Goal: Information Seeking & Learning: Learn about a topic

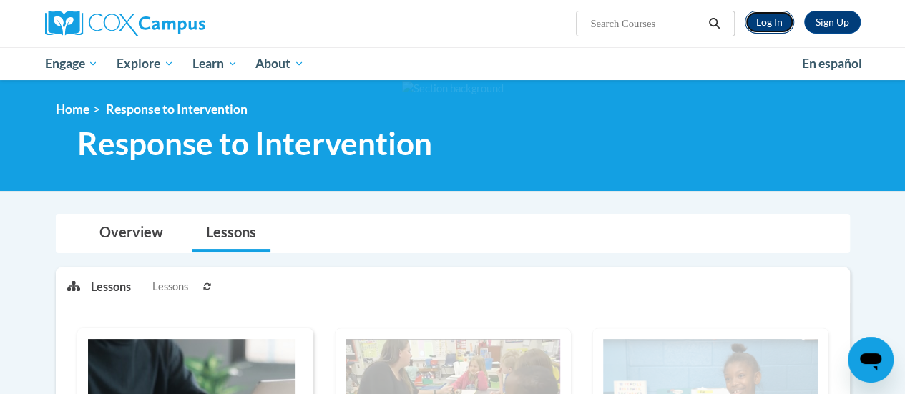
click at [772, 24] on link "Log In" at bounding box center [769, 22] width 49 height 23
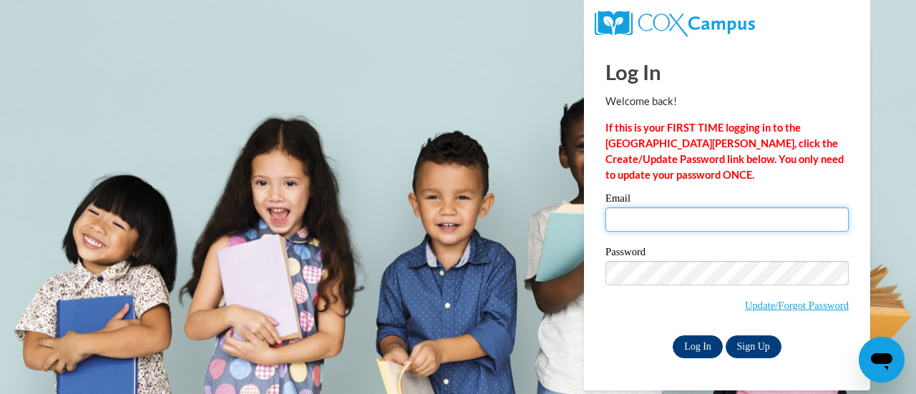
type input "jchunte@sunprairieschools.org"
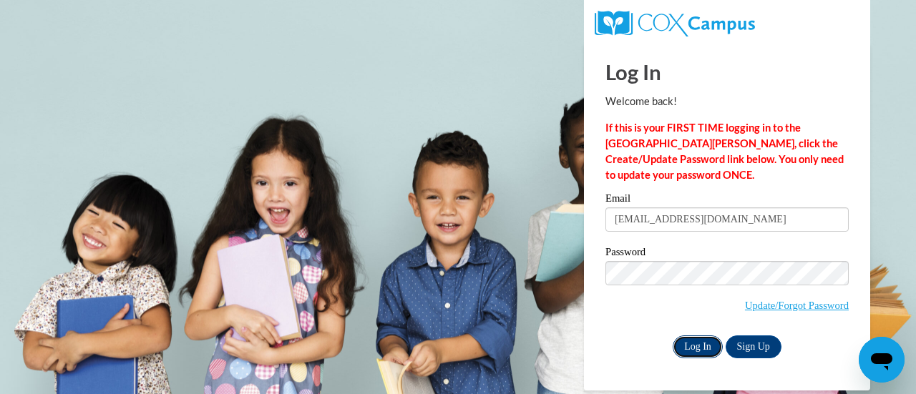
click at [698, 340] on input "Log In" at bounding box center [697, 346] width 50 height 23
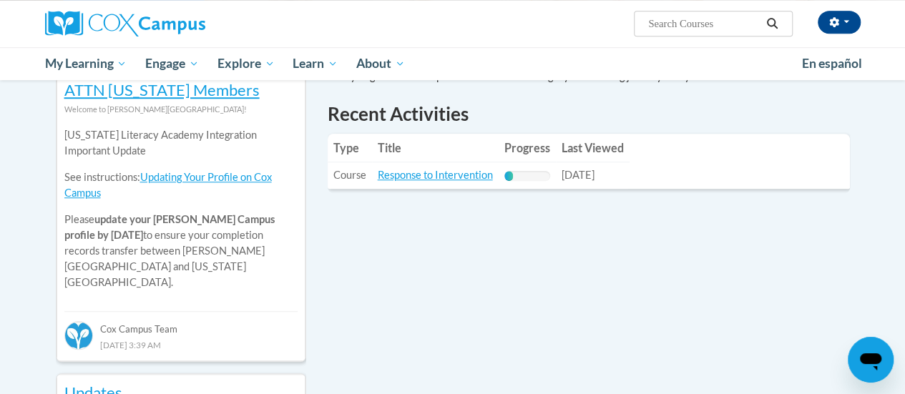
scroll to position [508, 0]
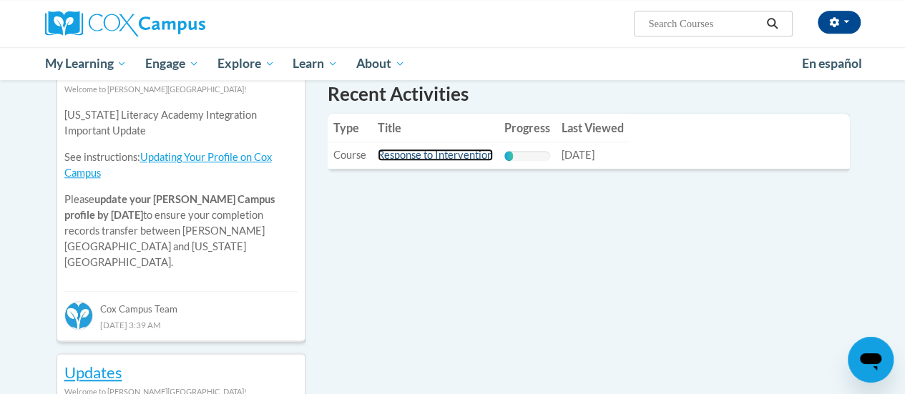
click at [421, 157] on link "Response to Intervention" at bounding box center [435, 155] width 115 height 12
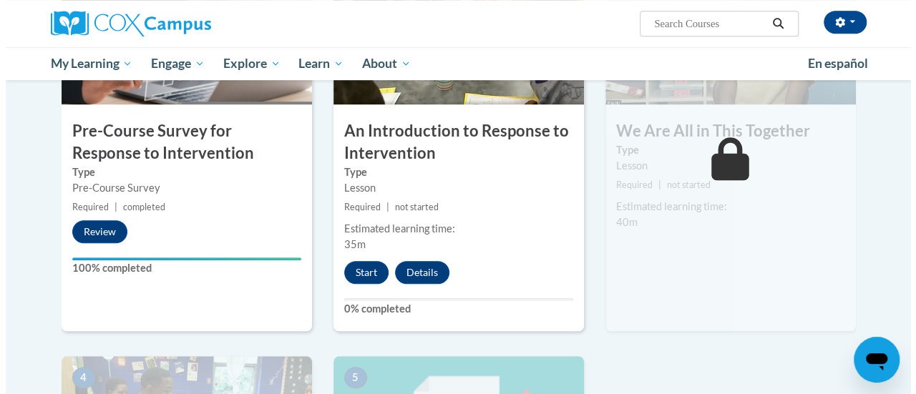
scroll to position [399, 0]
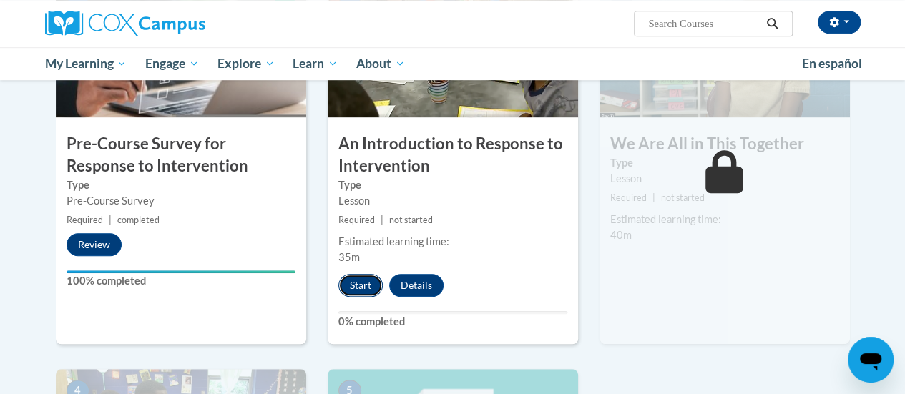
click at [361, 290] on button "Start" at bounding box center [360, 285] width 44 height 23
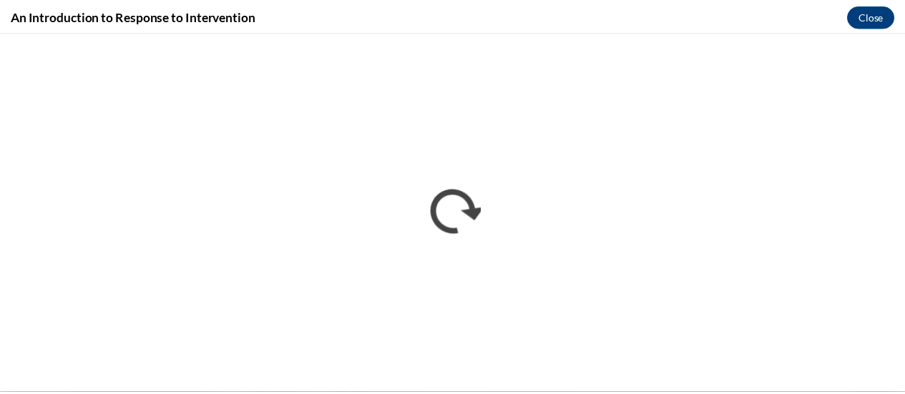
scroll to position [0, 0]
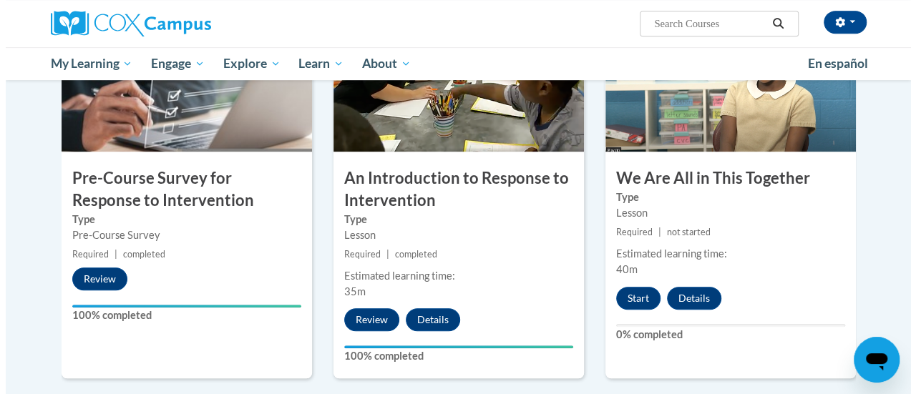
scroll to position [383, 0]
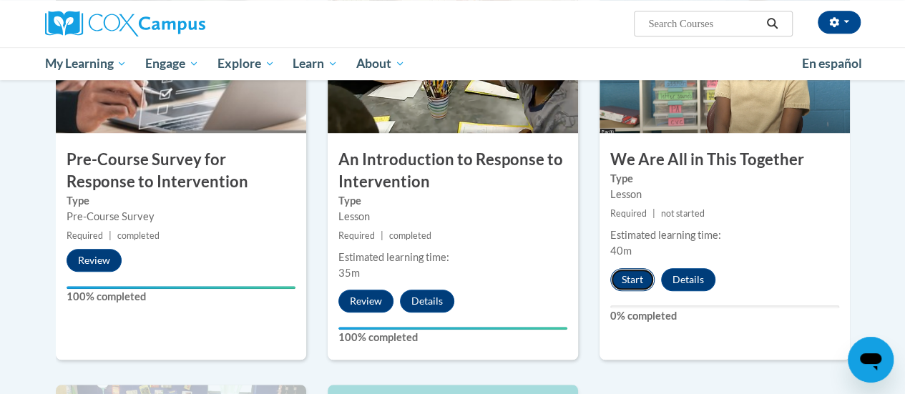
click at [630, 280] on button "Start" at bounding box center [632, 279] width 44 height 23
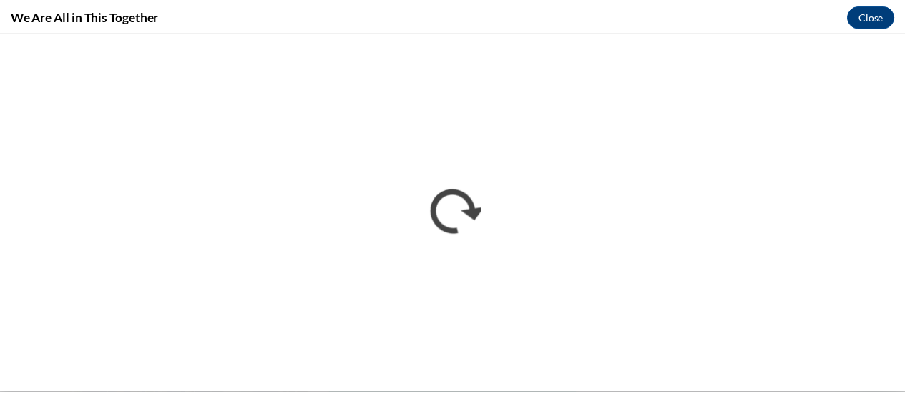
scroll to position [0, 0]
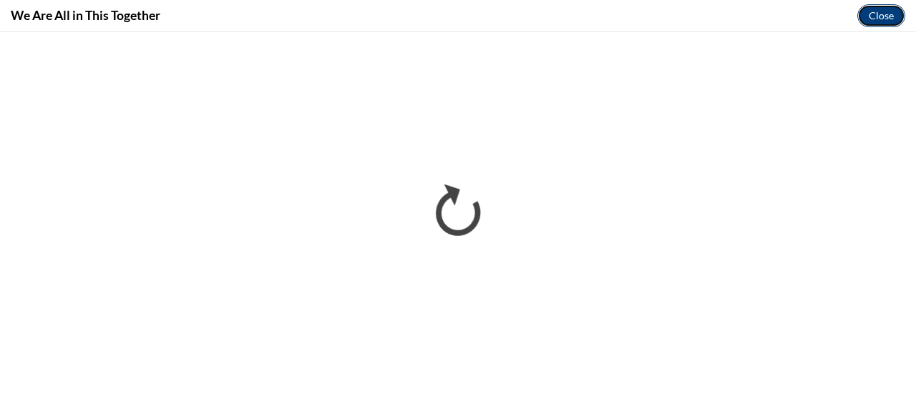
click at [880, 11] on button "Close" at bounding box center [881, 15] width 48 height 23
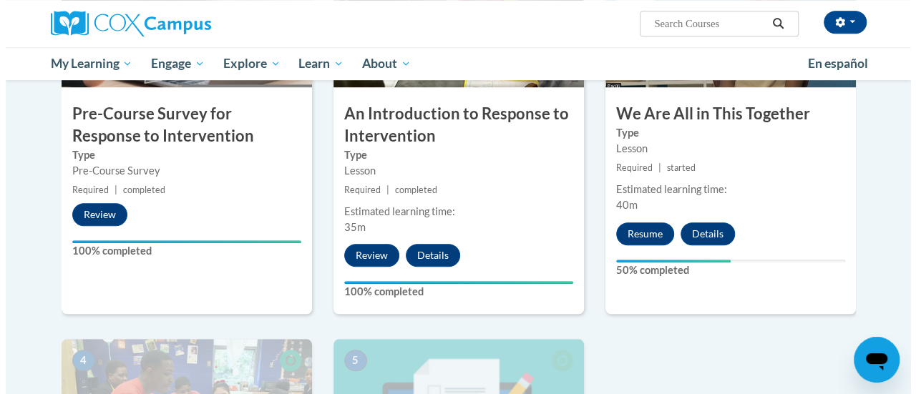
scroll to position [426, 0]
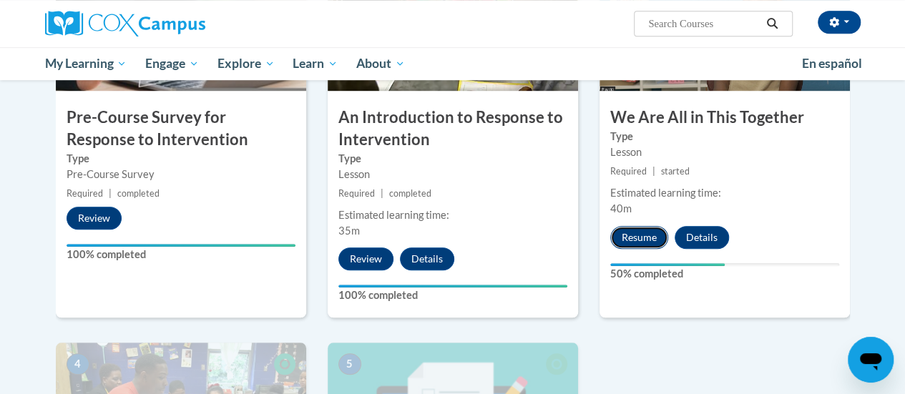
click at [637, 235] on button "Resume" at bounding box center [639, 237] width 58 height 23
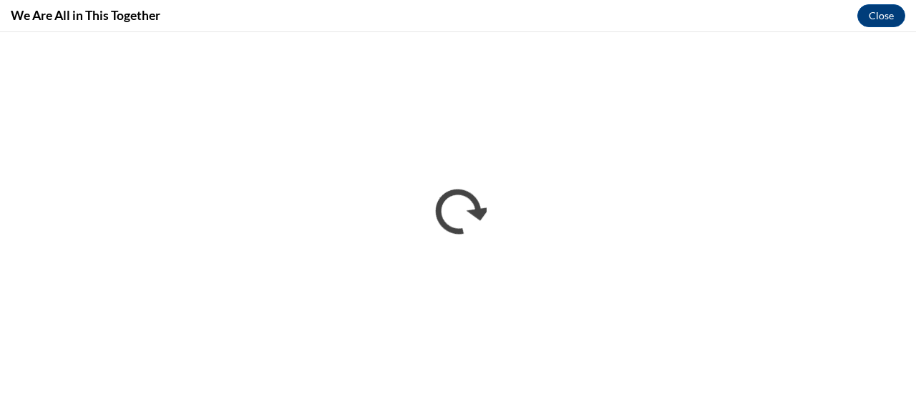
scroll to position [0, 0]
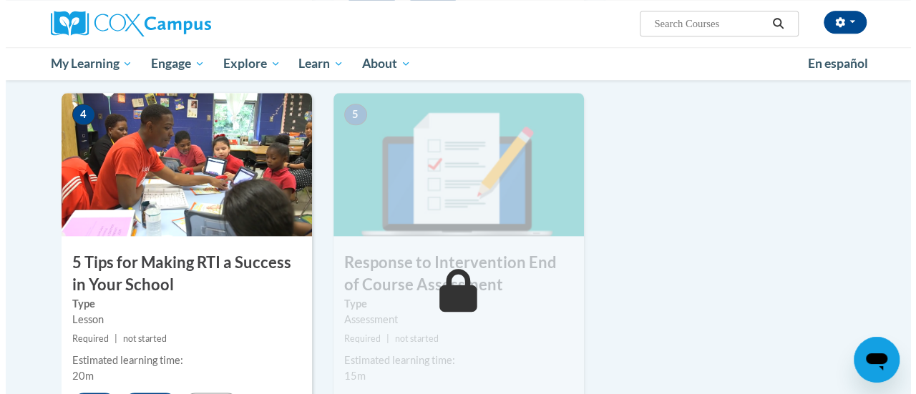
scroll to position [705, 0]
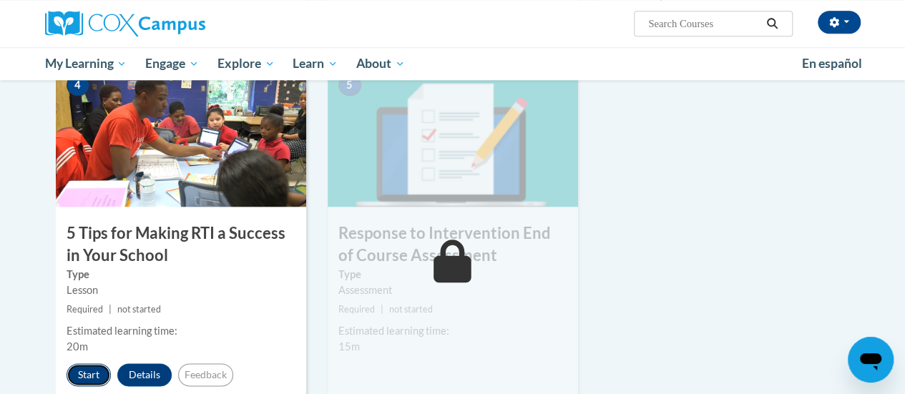
click at [89, 374] on button "Start" at bounding box center [89, 374] width 44 height 23
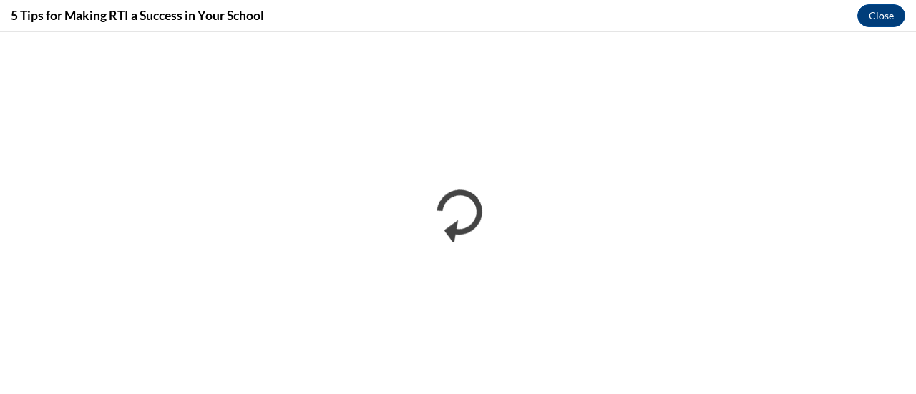
scroll to position [0, 0]
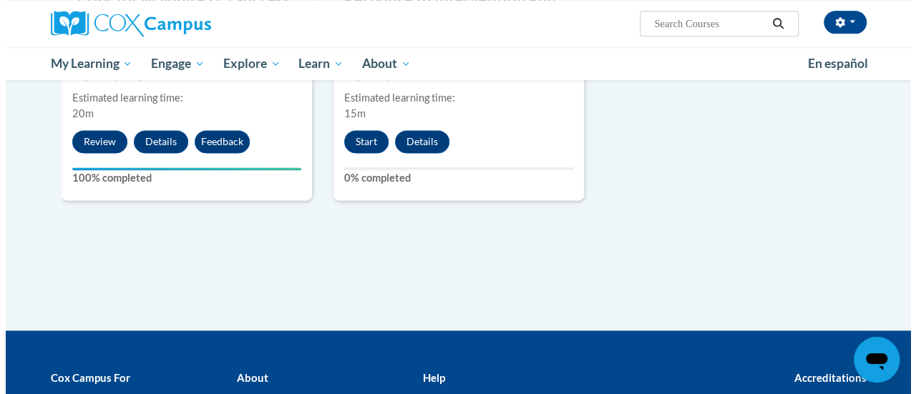
scroll to position [853, 0]
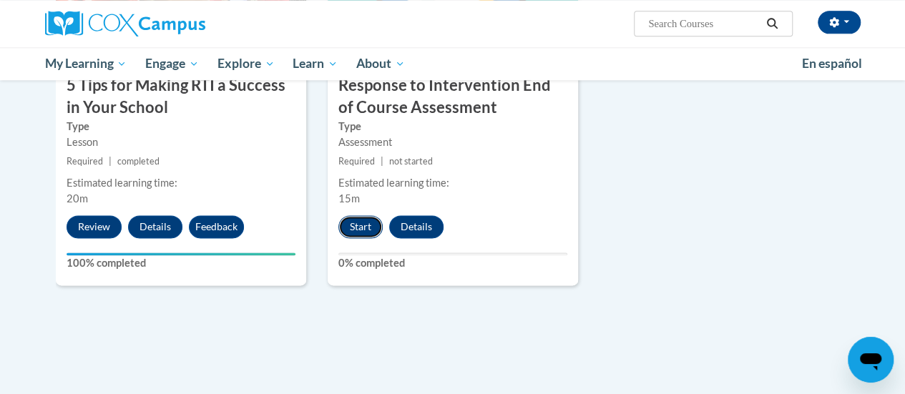
click at [352, 227] on button "Start" at bounding box center [360, 226] width 44 height 23
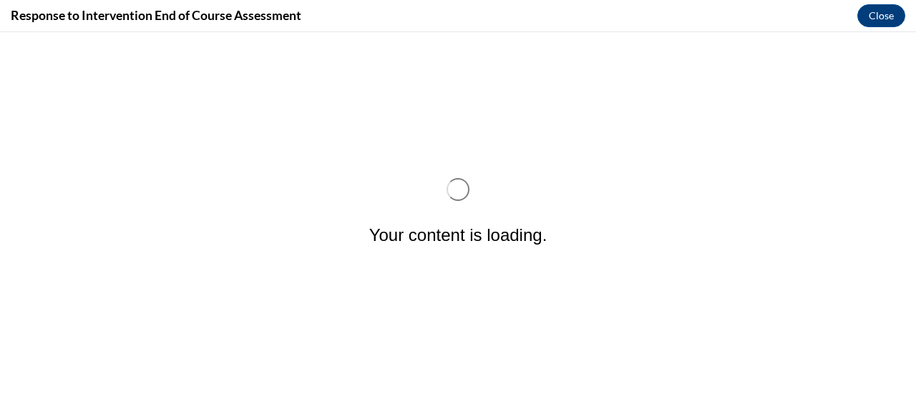
scroll to position [0, 0]
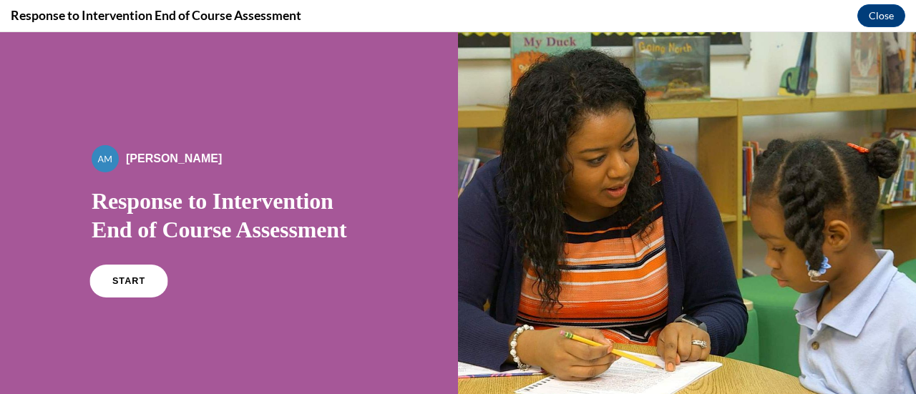
click at [99, 277] on link "START" at bounding box center [128, 281] width 78 height 33
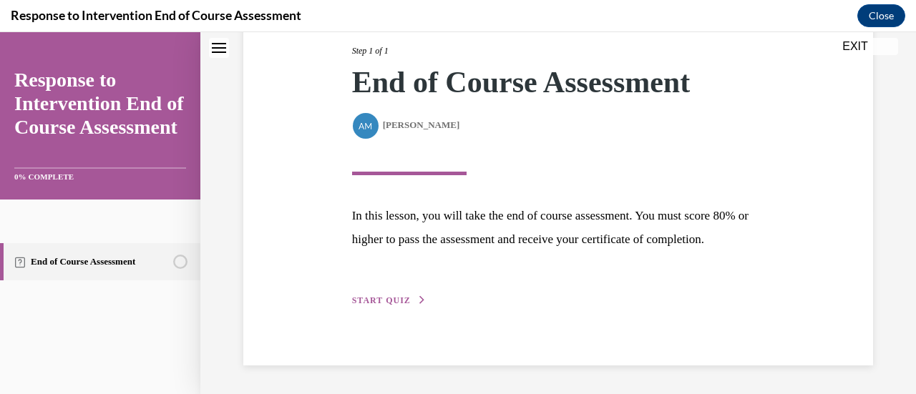
scroll to position [210, 0]
click at [376, 304] on span "START QUIZ" at bounding box center [381, 300] width 59 height 10
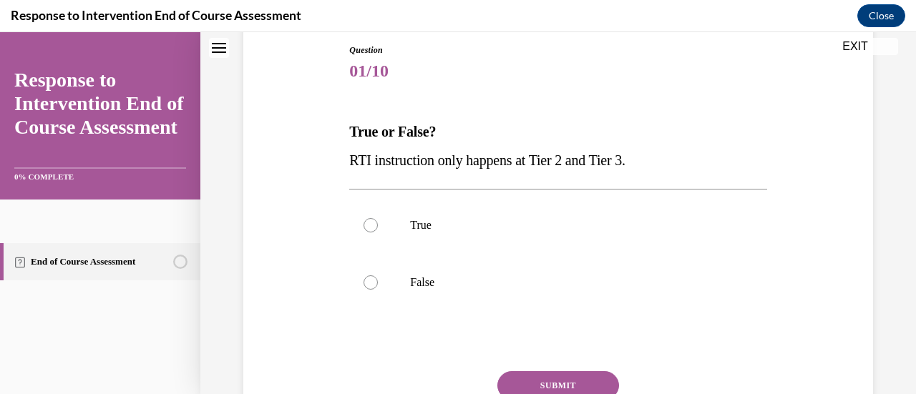
scroll to position [173, 0]
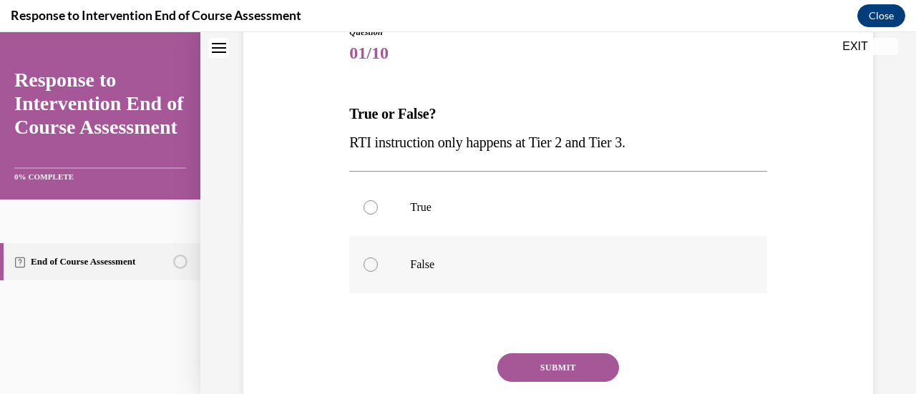
click at [370, 258] on div at bounding box center [370, 265] width 14 height 14
click at [370, 258] on input "False" at bounding box center [370, 265] width 14 height 14
radio input "true"
click at [551, 364] on button "SUBMIT" at bounding box center [558, 367] width 122 height 29
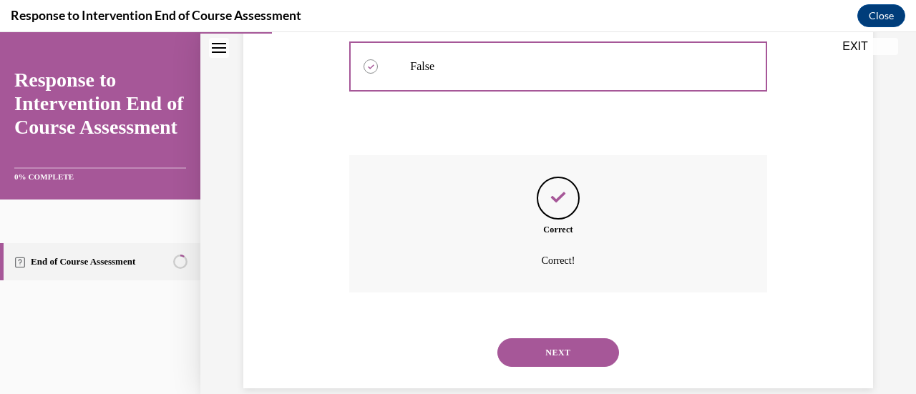
scroll to position [393, 0]
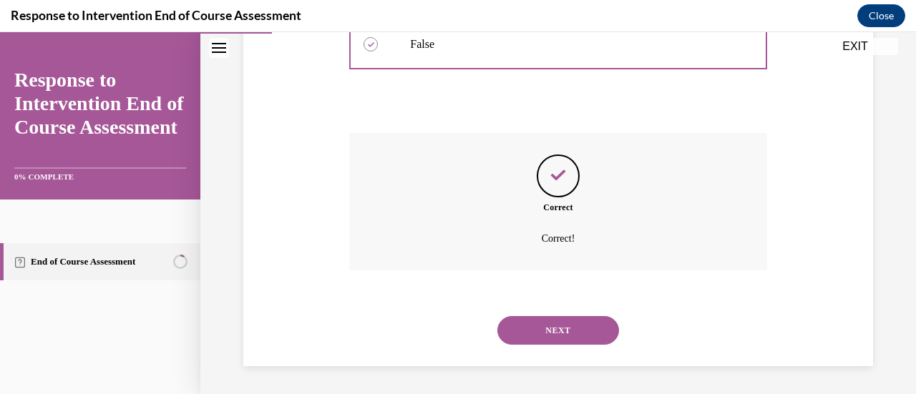
click at [554, 339] on button "NEXT" at bounding box center [558, 330] width 122 height 29
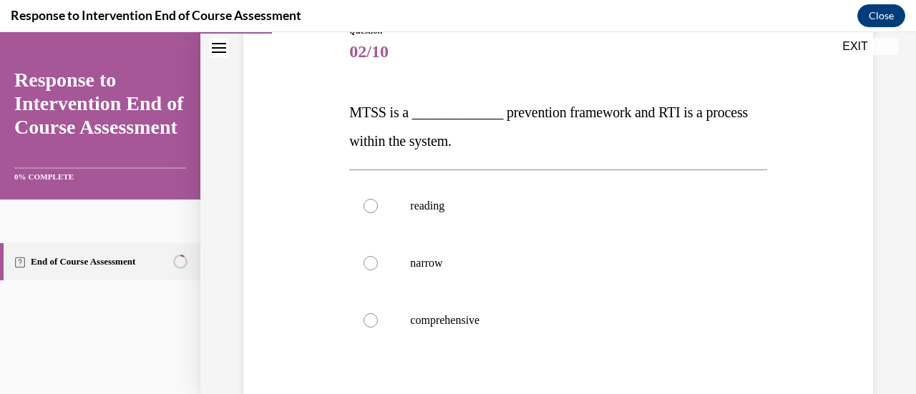
scroll to position [174, 0]
click at [373, 326] on div at bounding box center [370, 321] width 14 height 14
click at [373, 326] on input "comprehensive" at bounding box center [370, 321] width 14 height 14
radio input "true"
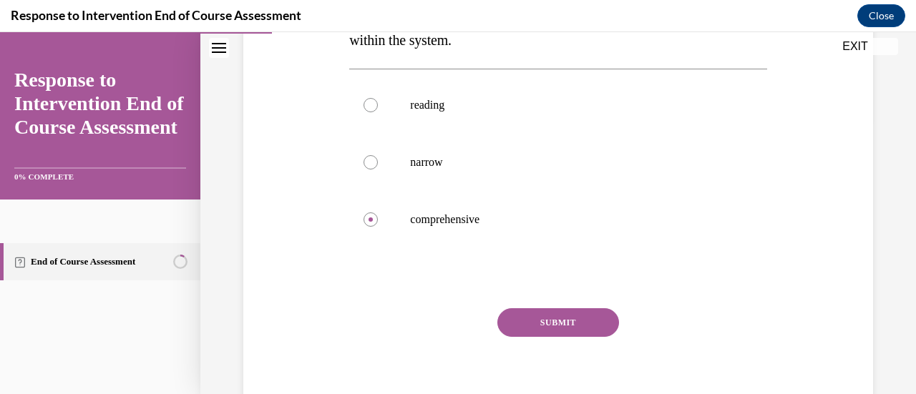
scroll to position [292, 0]
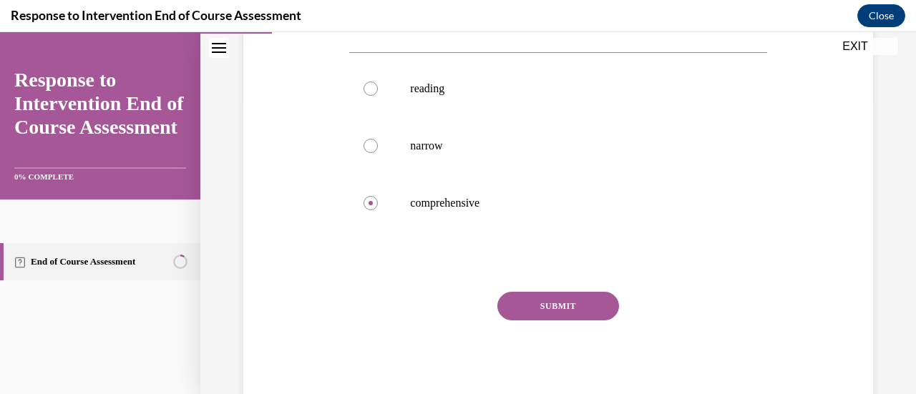
click at [549, 297] on button "SUBMIT" at bounding box center [558, 306] width 122 height 29
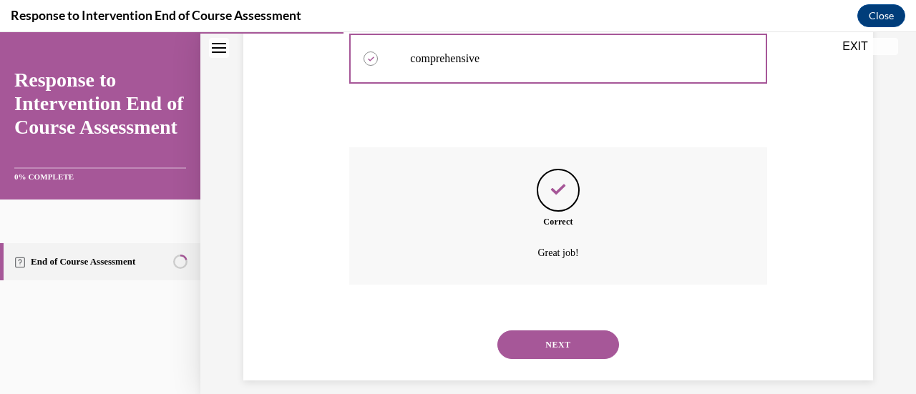
scroll to position [451, 0]
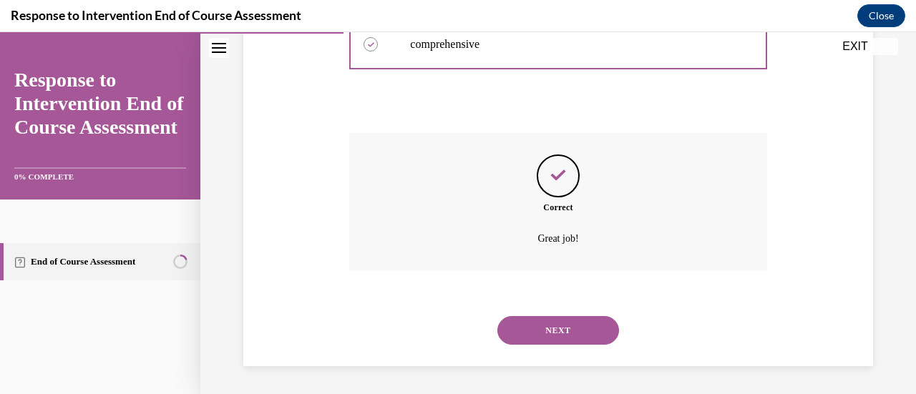
click at [558, 323] on button "NEXT" at bounding box center [558, 330] width 122 height 29
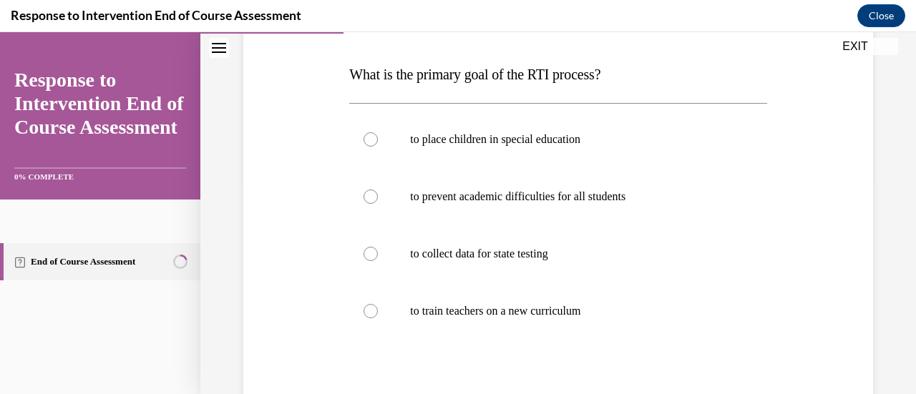
scroll to position [222, 0]
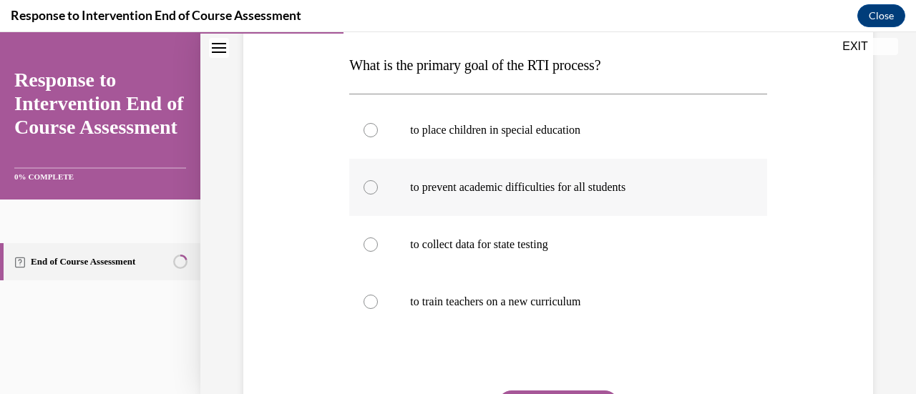
click at [368, 188] on div at bounding box center [370, 187] width 14 height 14
click at [368, 188] on input "to prevent academic difficulties for all students" at bounding box center [370, 187] width 14 height 14
radio input "true"
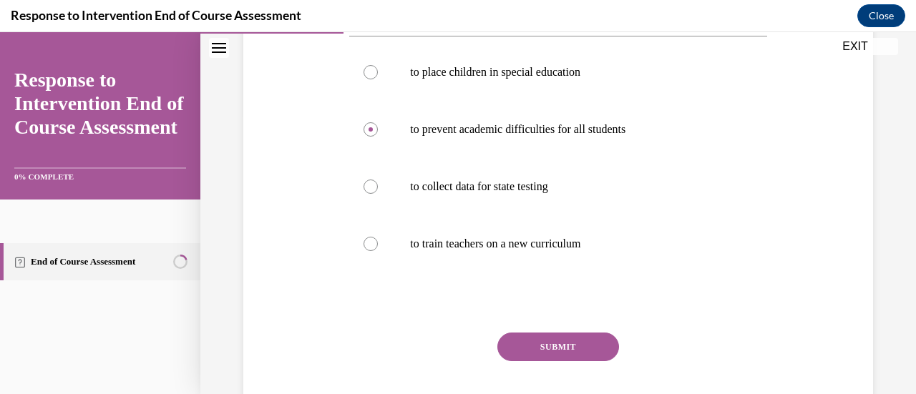
scroll to position [320, 0]
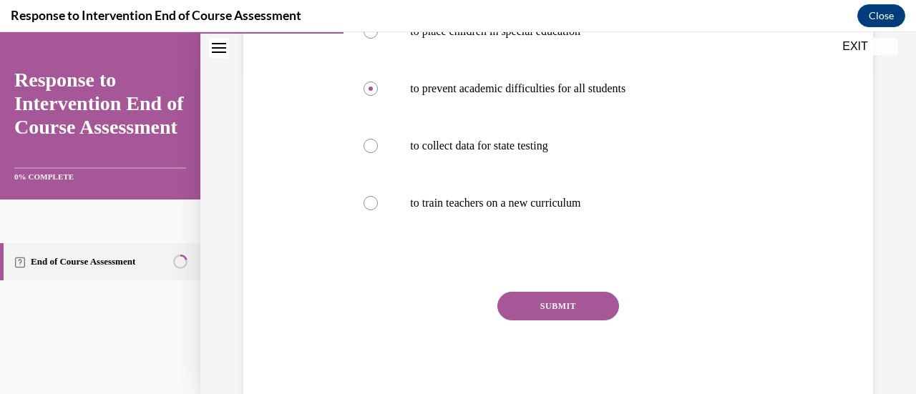
click at [569, 318] on button "SUBMIT" at bounding box center [558, 306] width 122 height 29
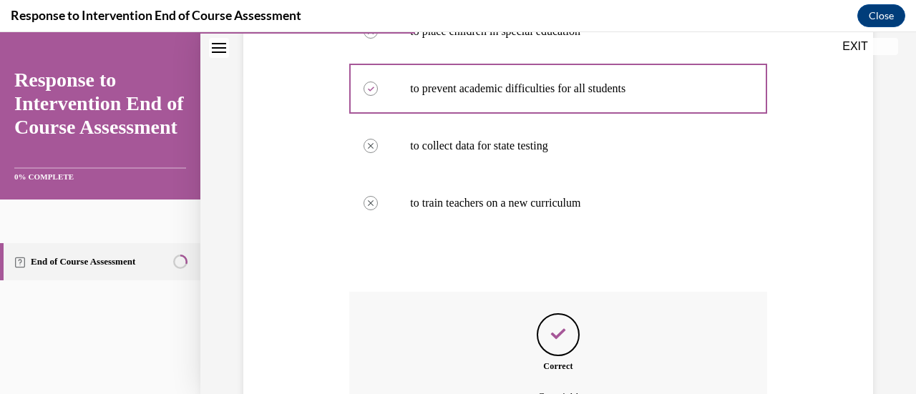
scroll to position [479, 0]
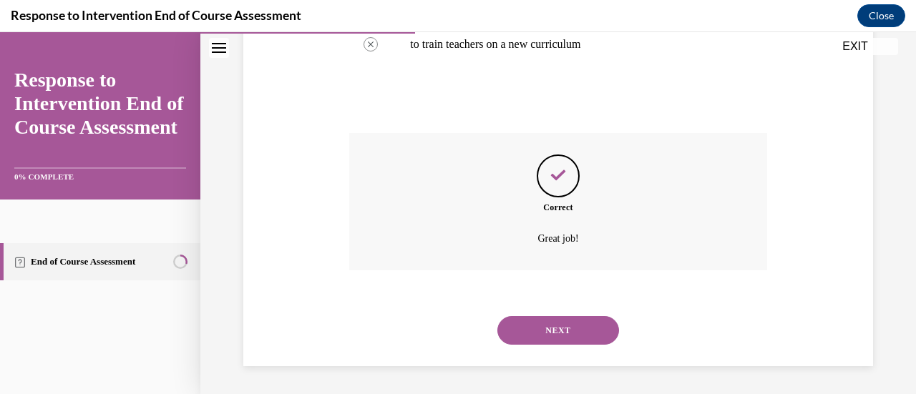
click at [562, 330] on button "NEXT" at bounding box center [558, 330] width 122 height 29
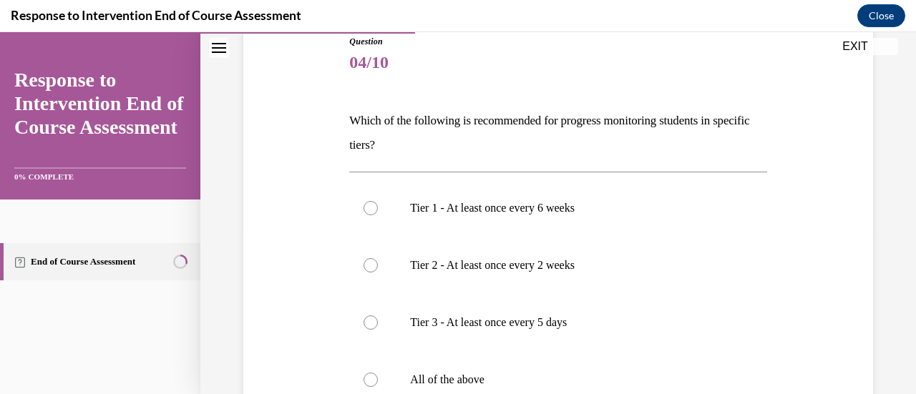
scroll to position [190, 0]
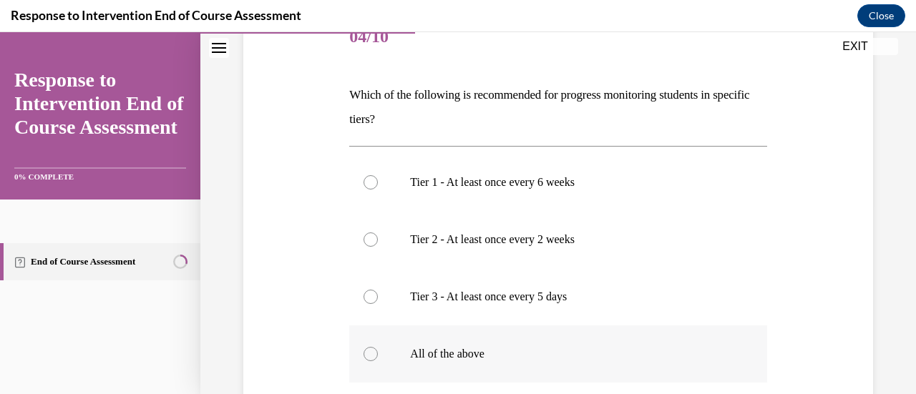
click at [374, 351] on div at bounding box center [370, 354] width 14 height 14
click at [374, 351] on input "All of the above" at bounding box center [370, 354] width 14 height 14
radio input "true"
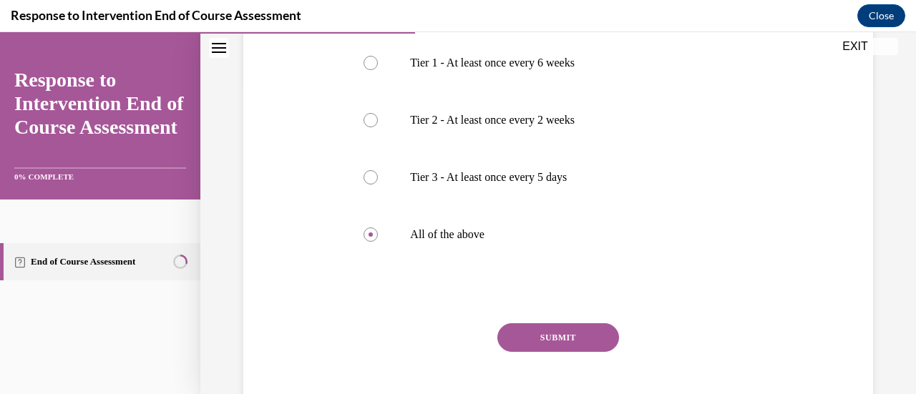
scroll to position [340, 0]
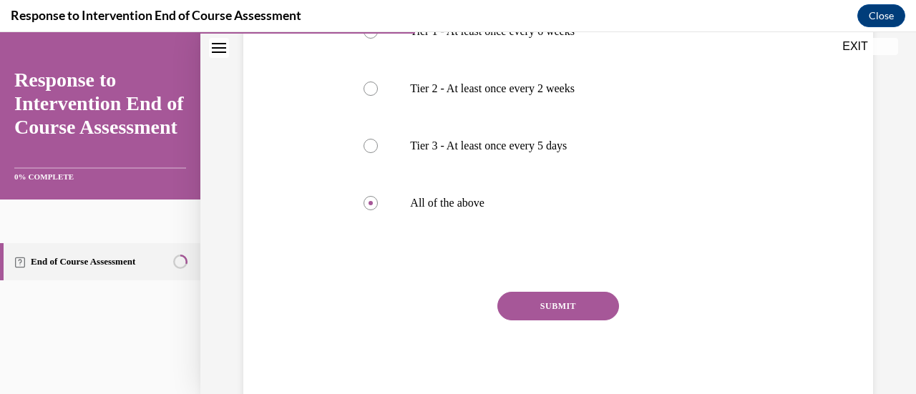
click at [560, 306] on button "SUBMIT" at bounding box center [558, 306] width 122 height 29
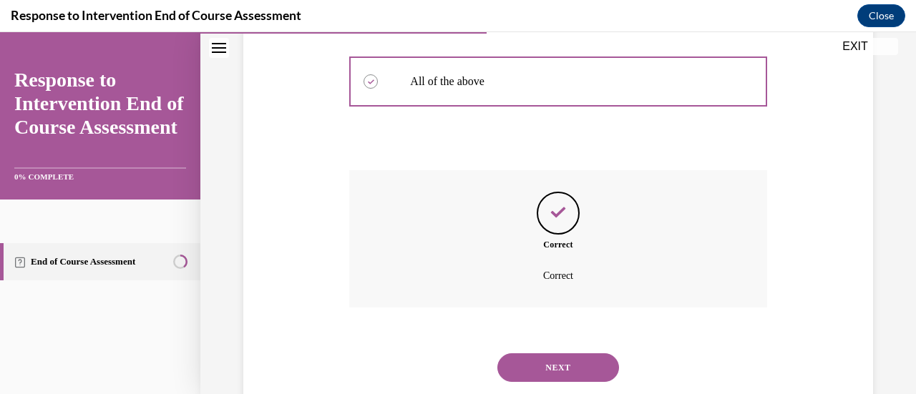
scroll to position [497, 0]
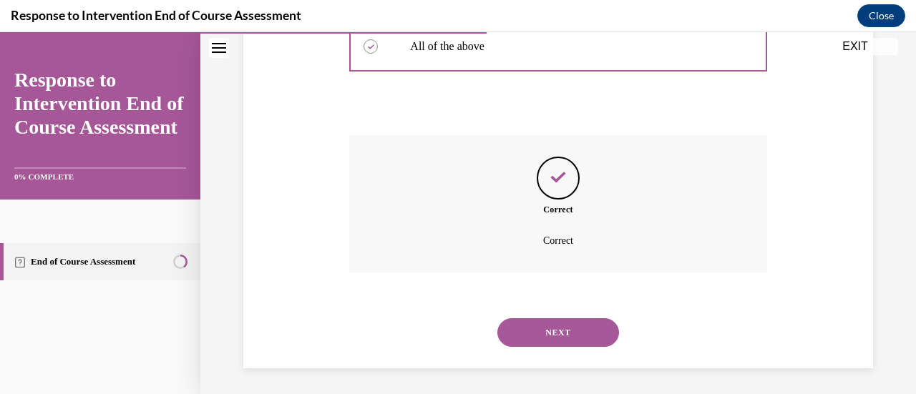
click at [551, 338] on button "NEXT" at bounding box center [558, 332] width 122 height 29
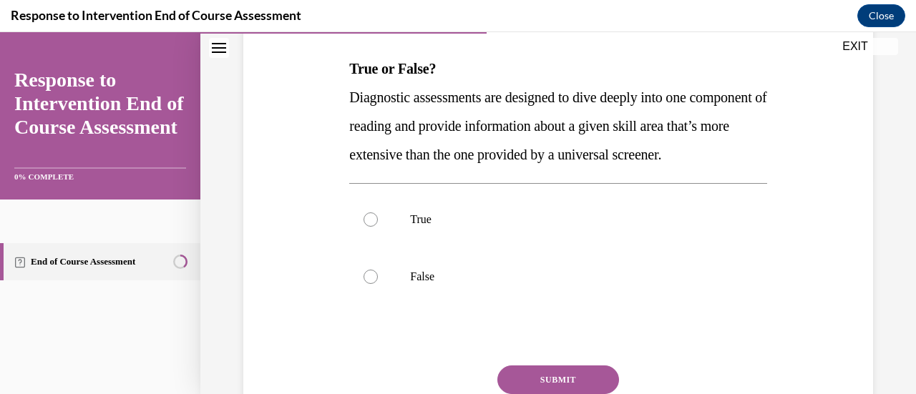
scroll to position [221, 0]
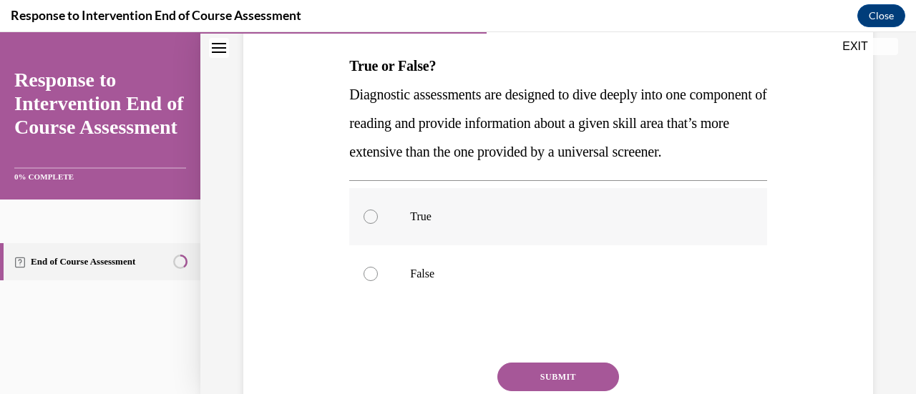
click at [376, 245] on label "True" at bounding box center [557, 216] width 417 height 57
click at [376, 224] on input "True" at bounding box center [370, 217] width 14 height 14
radio input "true"
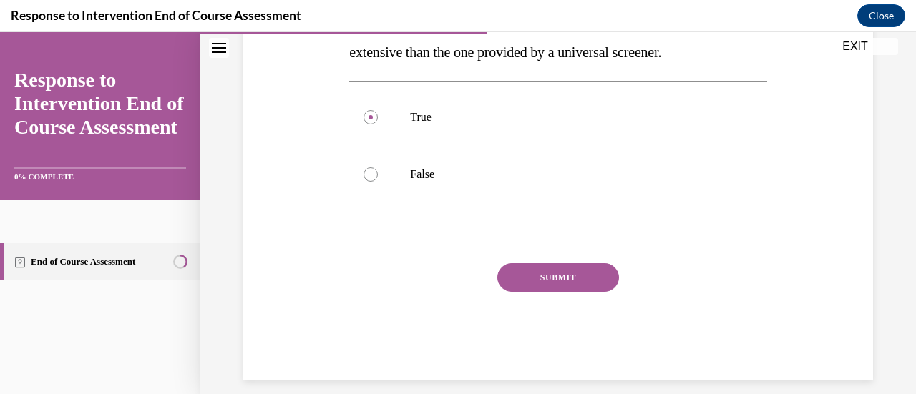
click at [533, 292] on button "SUBMIT" at bounding box center [558, 277] width 122 height 29
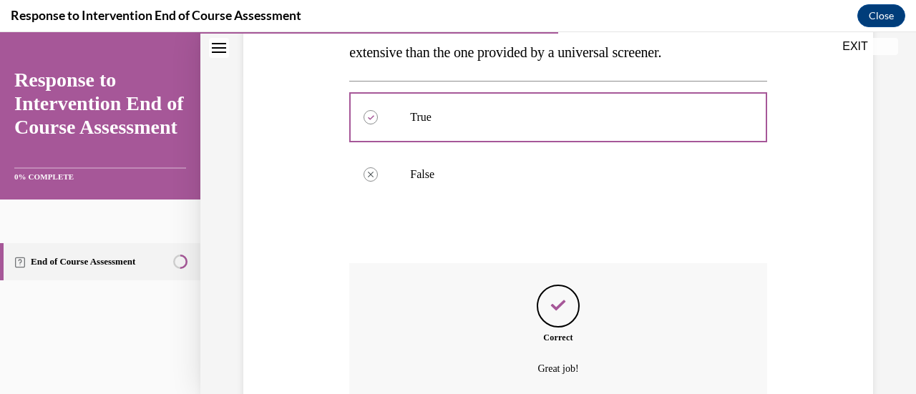
scroll to position [479, 0]
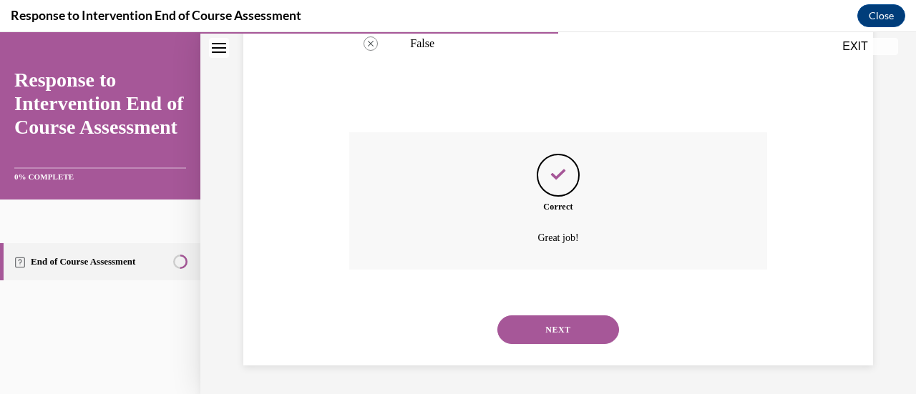
click at [531, 334] on button "NEXT" at bounding box center [558, 329] width 122 height 29
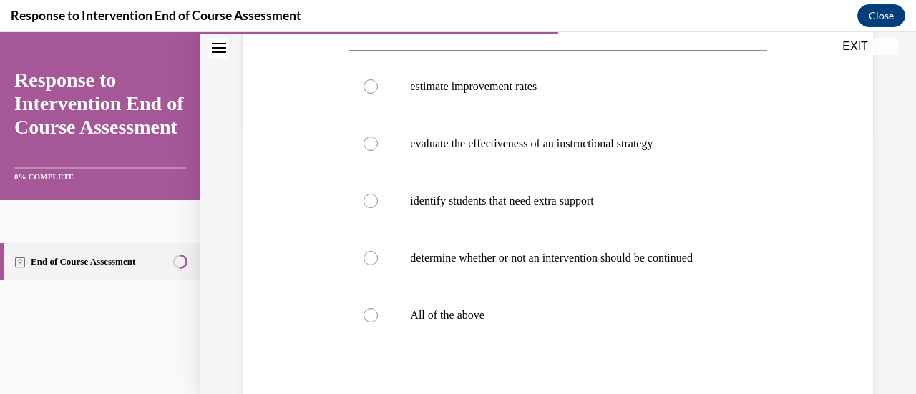
scroll to position [267, 0]
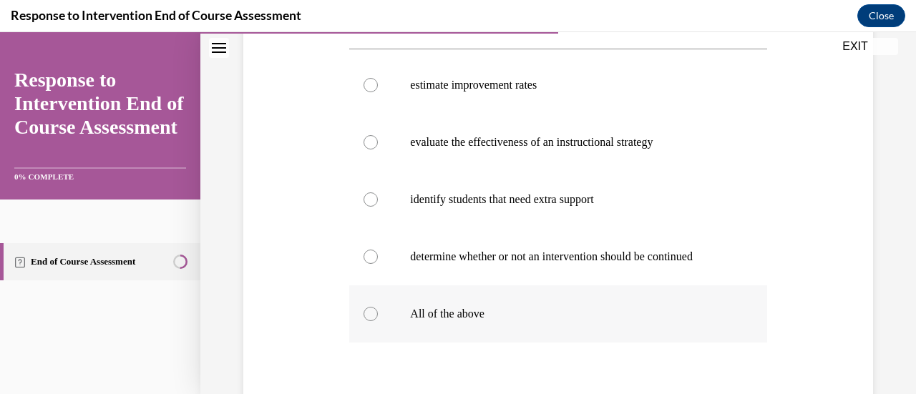
click at [378, 310] on label "All of the above" at bounding box center [557, 313] width 417 height 57
click at [378, 310] on input "All of the above" at bounding box center [370, 314] width 14 height 14
radio input "true"
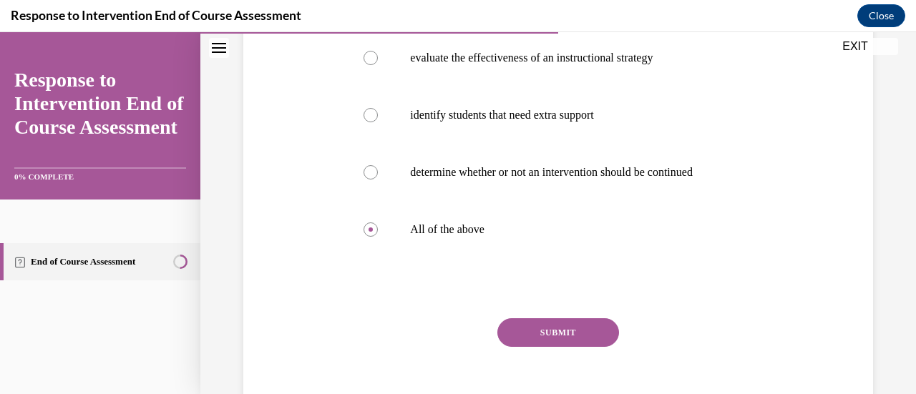
scroll to position [378, 0]
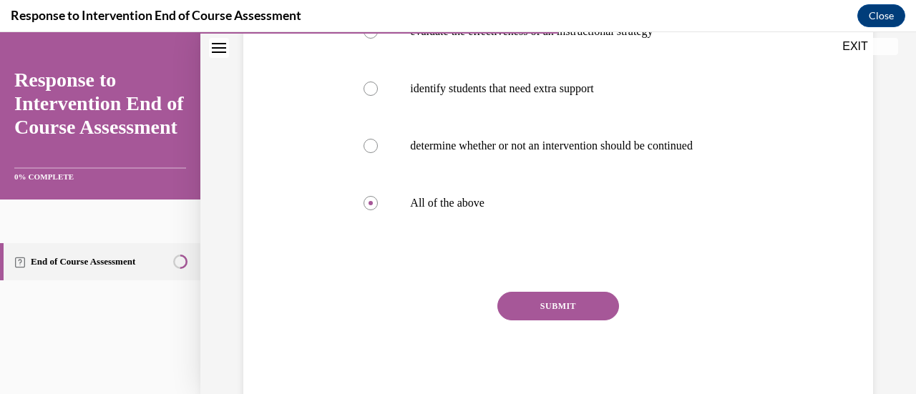
click at [584, 308] on button "SUBMIT" at bounding box center [558, 306] width 122 height 29
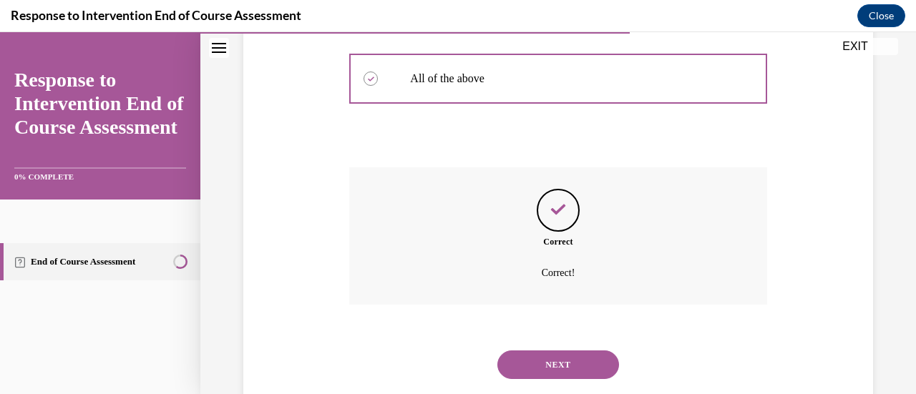
scroll to position [536, 0]
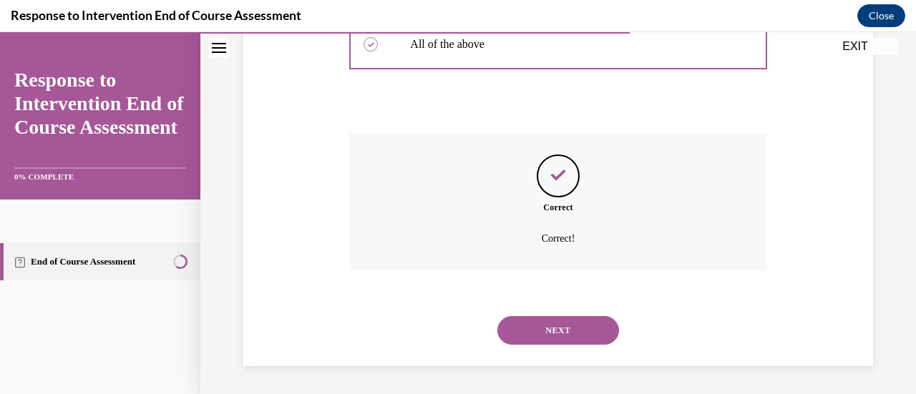
click at [573, 335] on button "NEXT" at bounding box center [558, 330] width 122 height 29
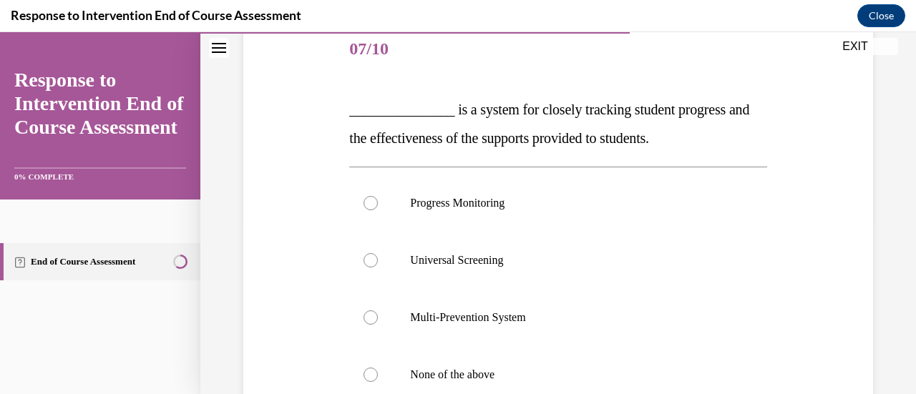
scroll to position [182, 0]
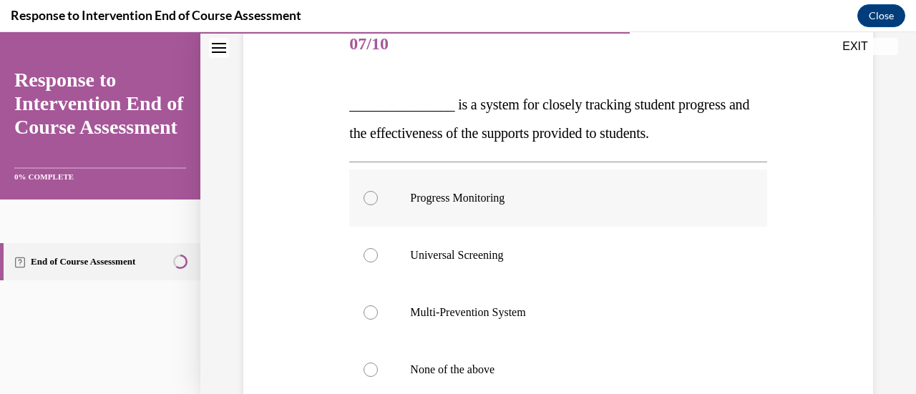
click at [369, 201] on div at bounding box center [370, 198] width 14 height 14
click at [369, 201] on input "Progress Monitoring" at bounding box center [370, 198] width 14 height 14
radio input "true"
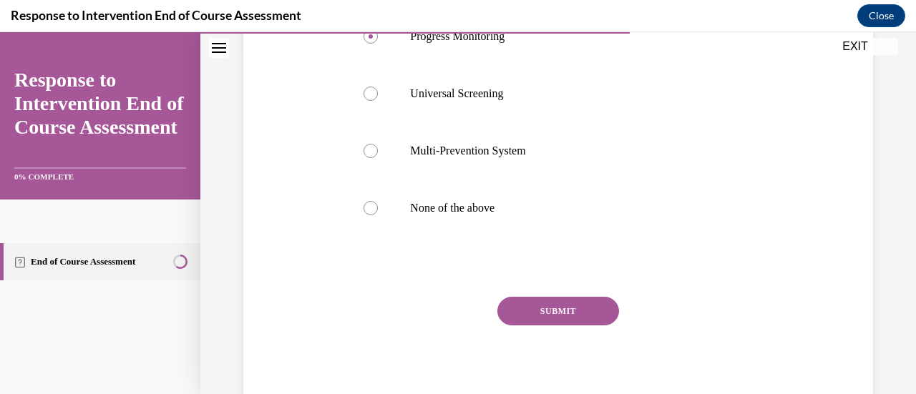
scroll to position [349, 0]
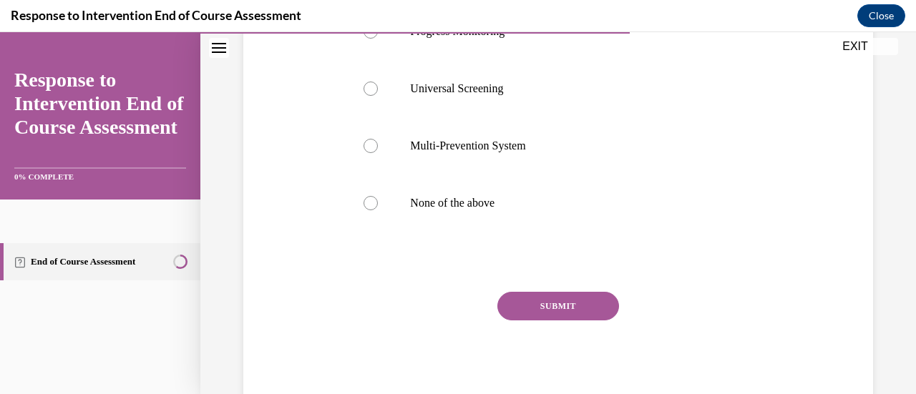
click at [565, 307] on button "SUBMIT" at bounding box center [558, 306] width 122 height 29
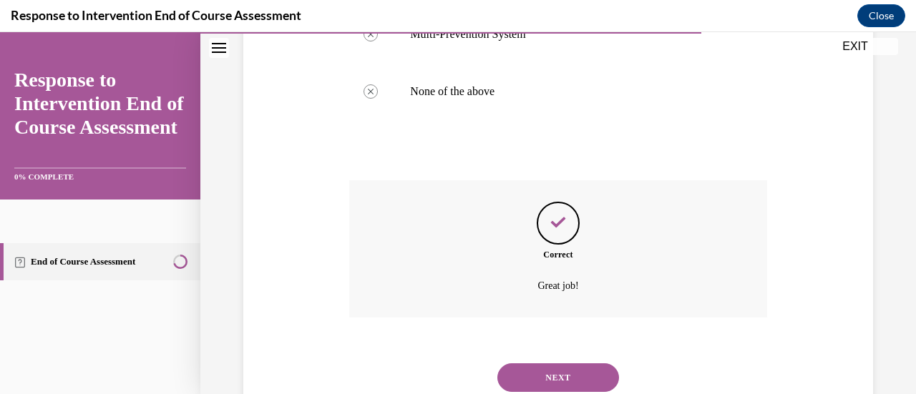
scroll to position [508, 0]
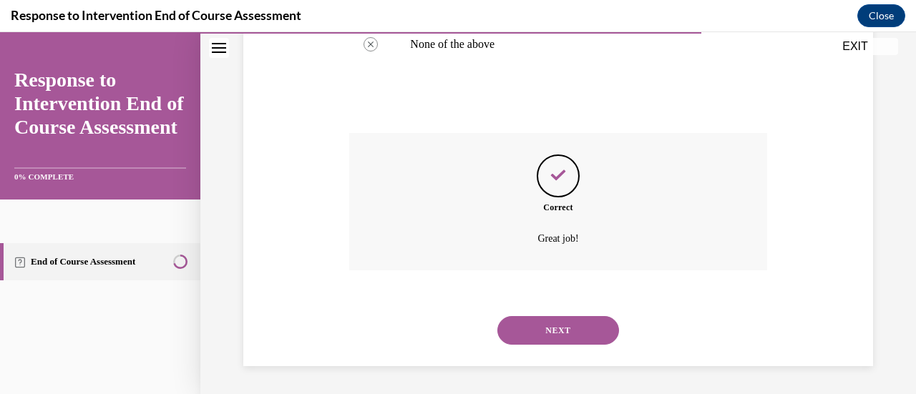
click at [559, 337] on button "NEXT" at bounding box center [558, 330] width 122 height 29
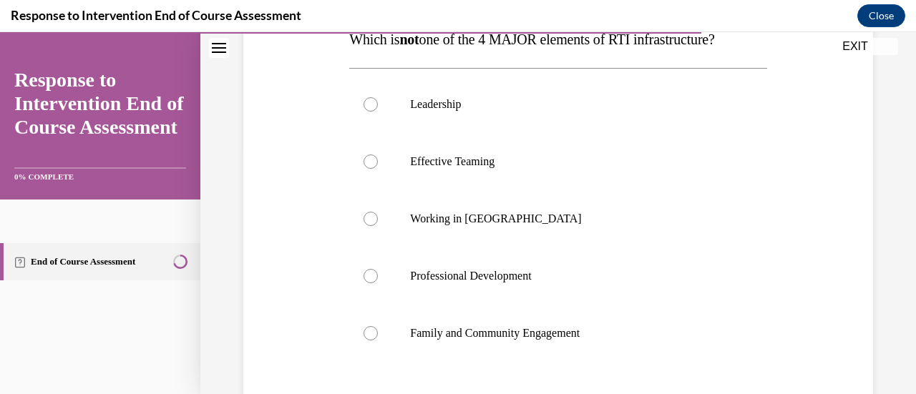
scroll to position [250, 0]
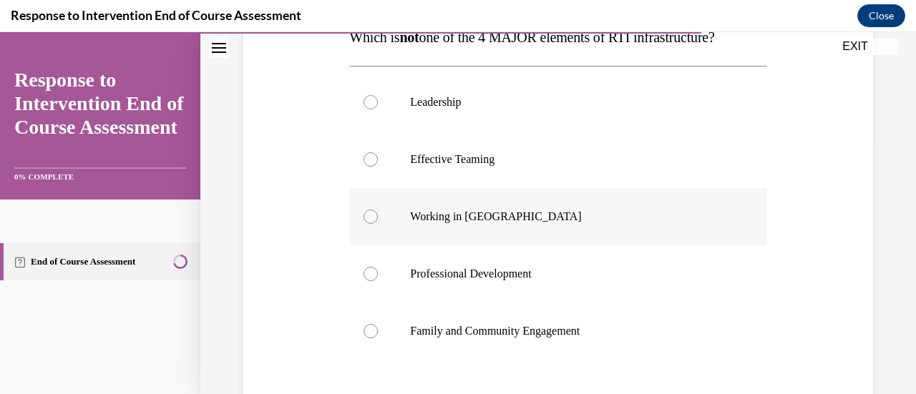
click at [370, 213] on div at bounding box center [370, 217] width 14 height 14
click at [370, 213] on input "Working in Silos" at bounding box center [370, 217] width 14 height 14
radio input "true"
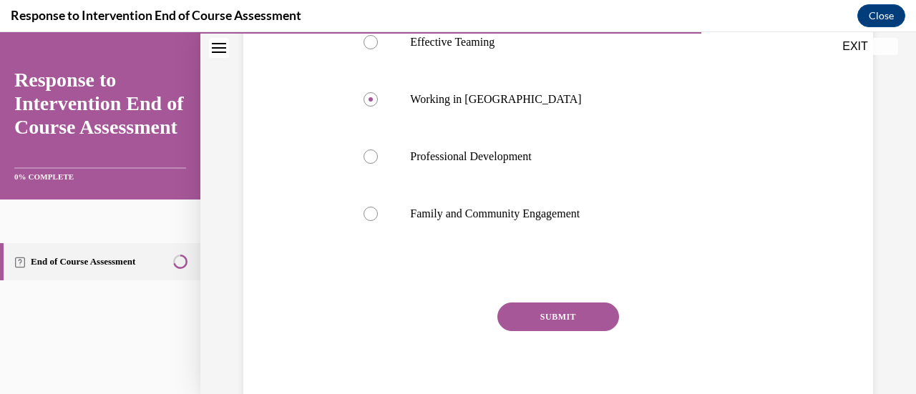
scroll to position [378, 0]
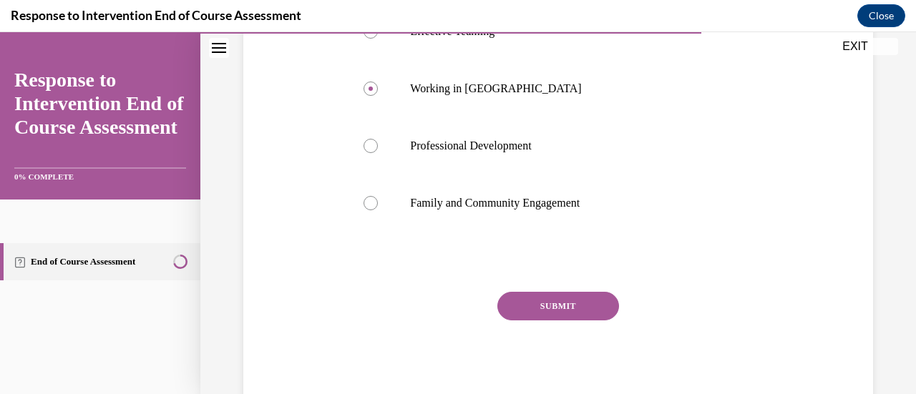
click at [582, 315] on button "SUBMIT" at bounding box center [558, 306] width 122 height 29
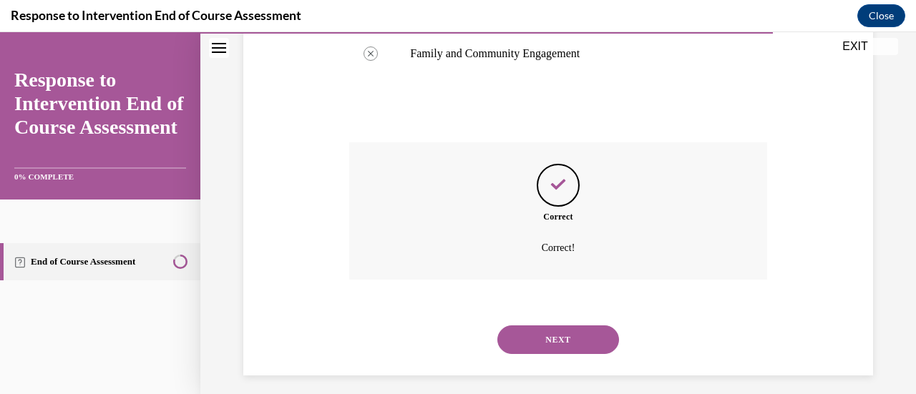
scroll to position [536, 0]
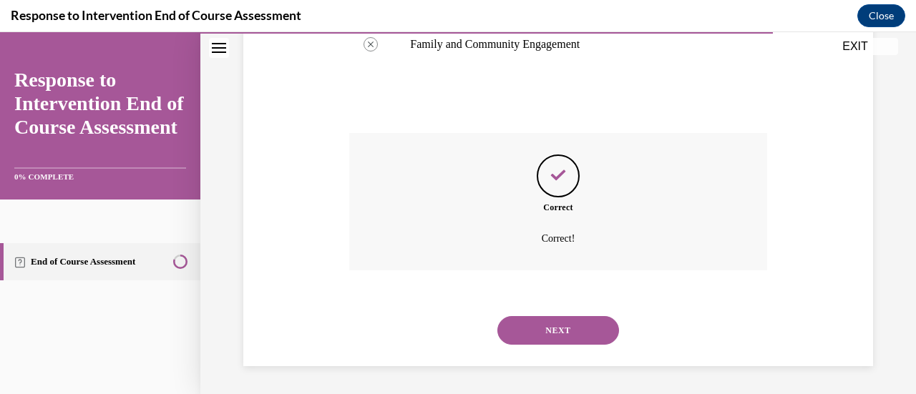
click at [577, 330] on button "NEXT" at bounding box center [558, 330] width 122 height 29
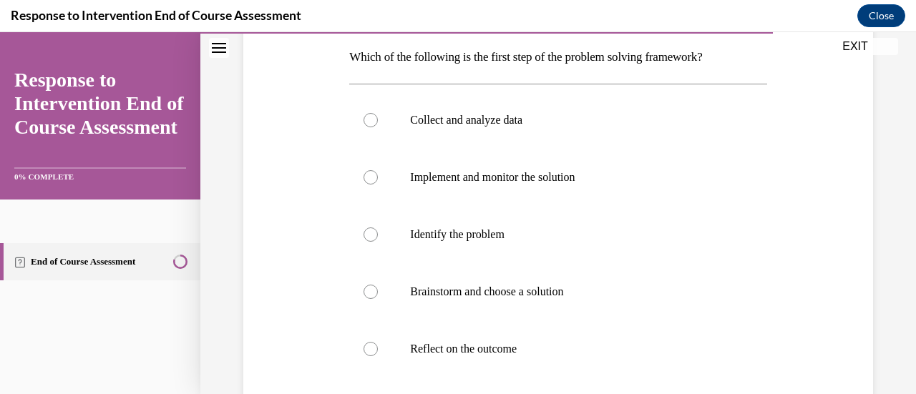
scroll to position [231, 0]
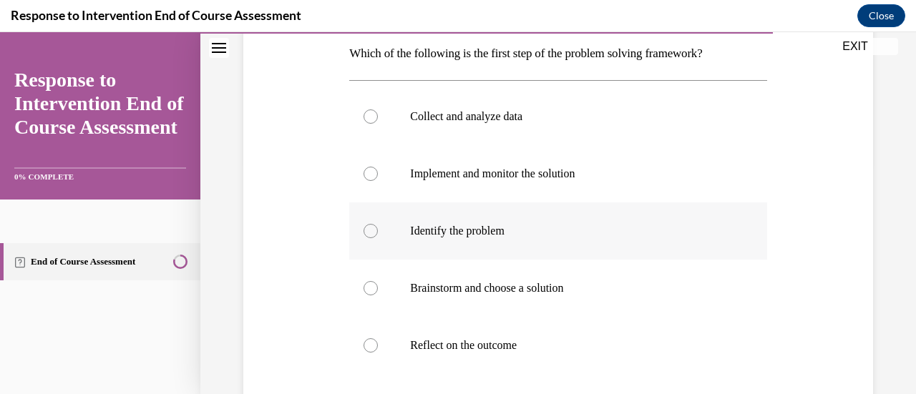
click at [366, 232] on div at bounding box center [370, 231] width 14 height 14
click at [366, 232] on input "Identify the problem" at bounding box center [370, 231] width 14 height 14
radio input "true"
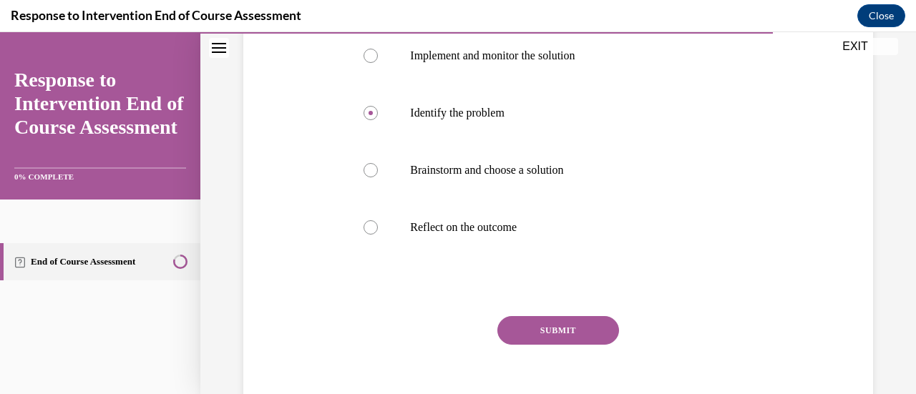
scroll to position [366, 0]
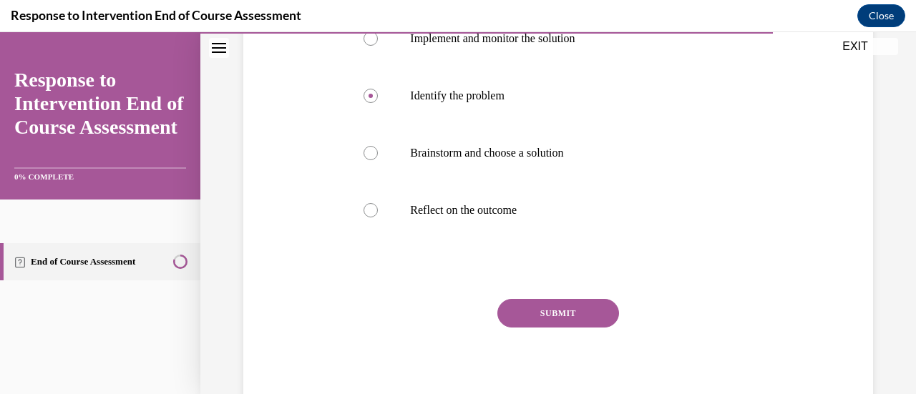
click at [579, 304] on button "SUBMIT" at bounding box center [558, 313] width 122 height 29
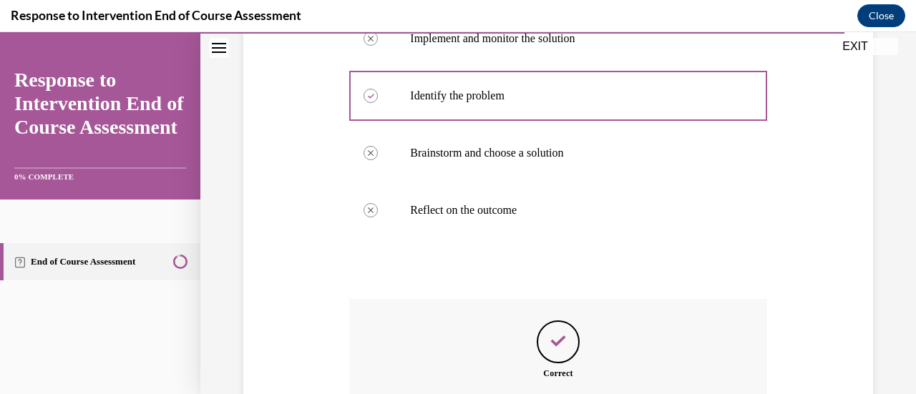
scroll to position [532, 0]
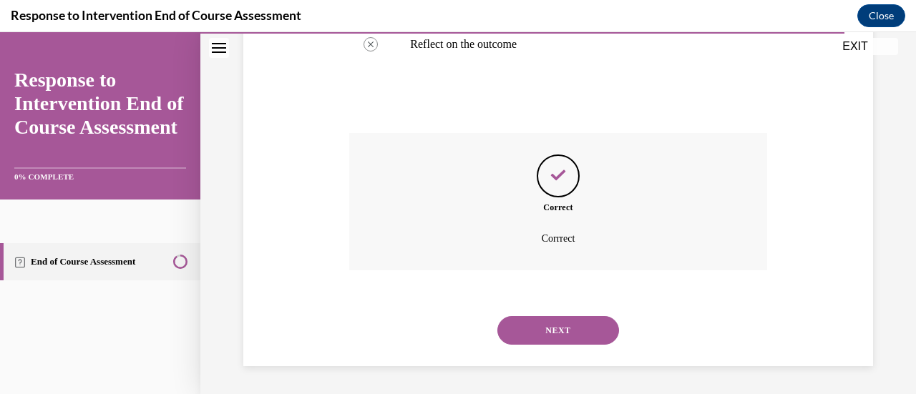
click at [591, 326] on button "NEXT" at bounding box center [558, 330] width 122 height 29
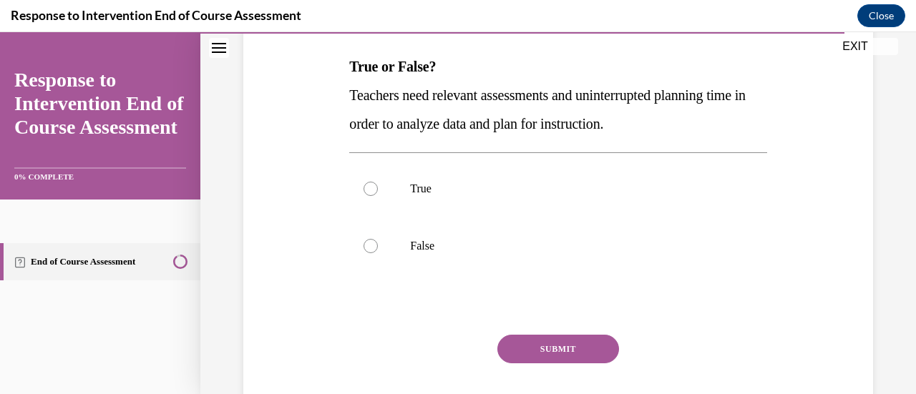
scroll to position [229, 0]
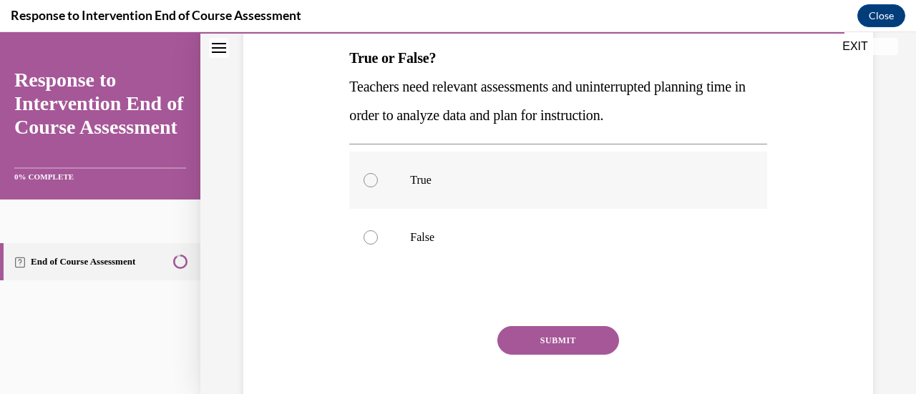
click at [372, 181] on div at bounding box center [370, 180] width 14 height 14
click at [372, 181] on input "True" at bounding box center [370, 180] width 14 height 14
radio input "true"
click at [562, 343] on button "SUBMIT" at bounding box center [558, 340] width 122 height 29
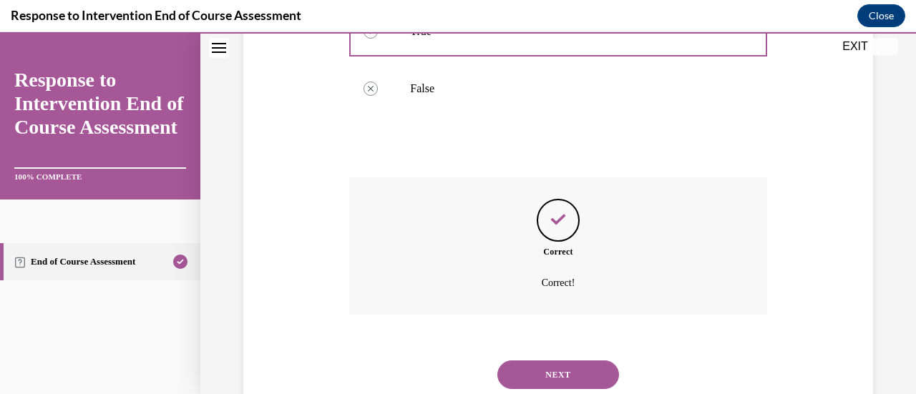
scroll to position [422, 0]
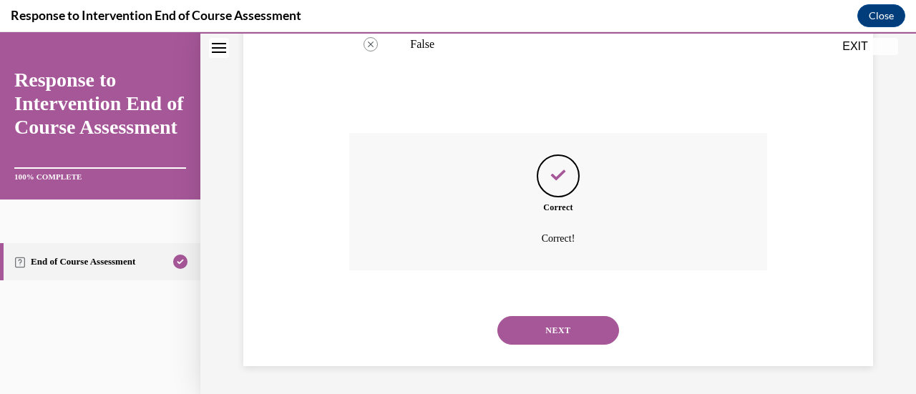
click at [542, 334] on button "NEXT" at bounding box center [558, 330] width 122 height 29
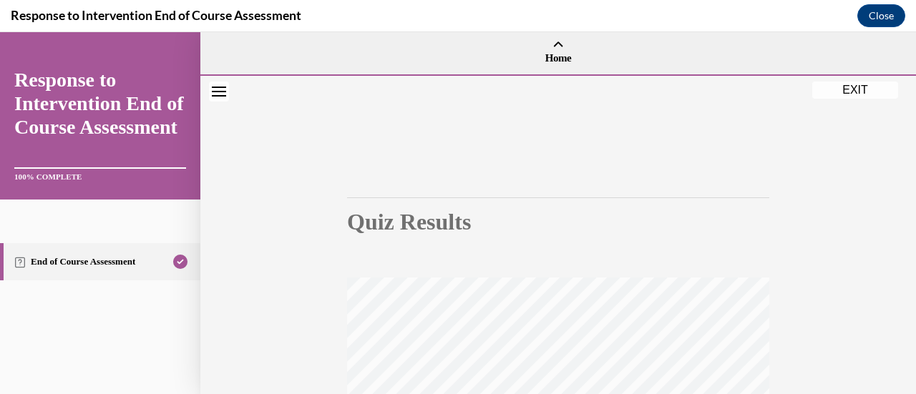
scroll to position [0, 0]
click at [860, 91] on button "EXIT" at bounding box center [855, 90] width 86 height 17
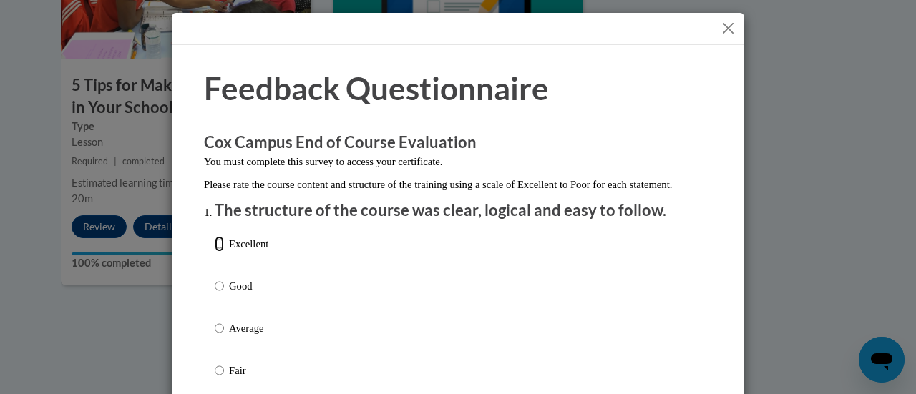
click at [215, 252] on input "Excellent" at bounding box center [219, 244] width 9 height 16
radio input "true"
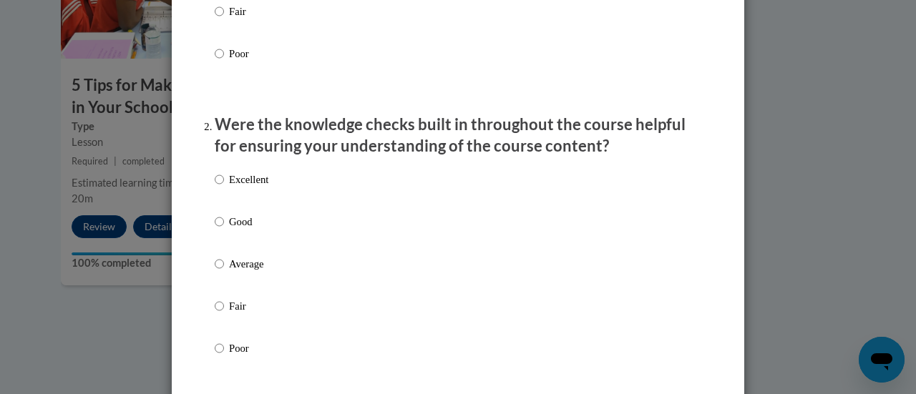
scroll to position [402, 0]
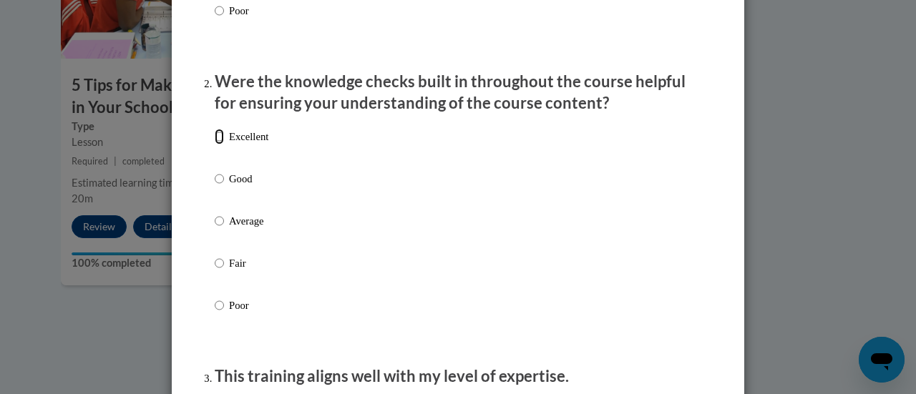
click at [215, 144] on input "Excellent" at bounding box center [219, 137] width 9 height 16
radio input "true"
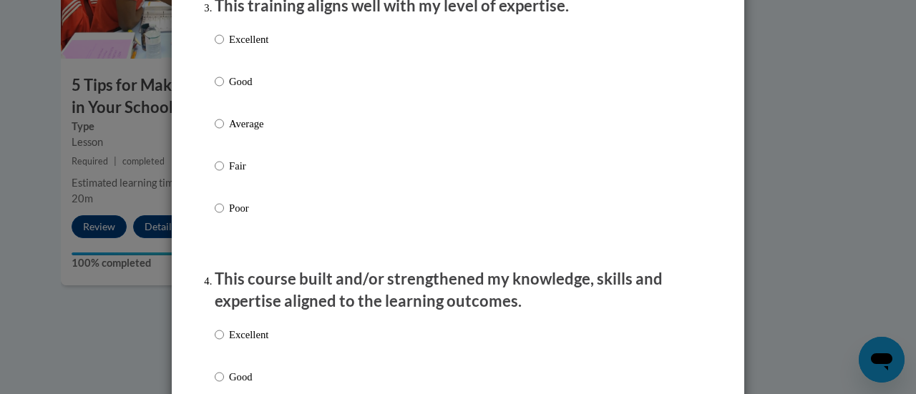
scroll to position [769, 0]
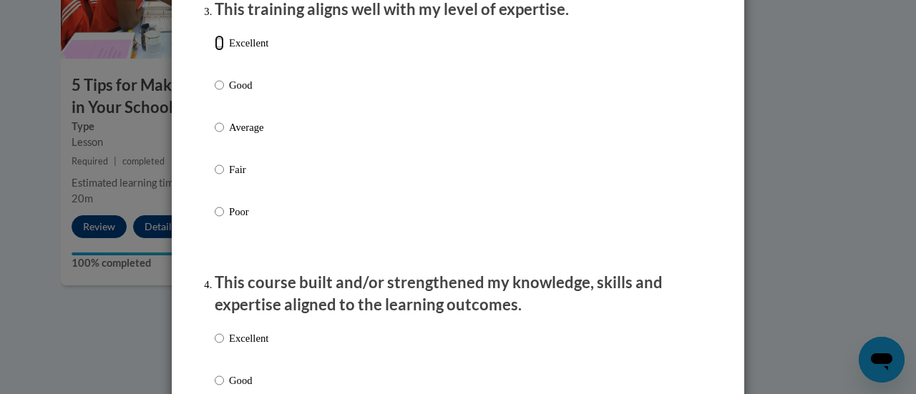
click at [215, 51] on input "Excellent" at bounding box center [219, 43] width 9 height 16
radio input "true"
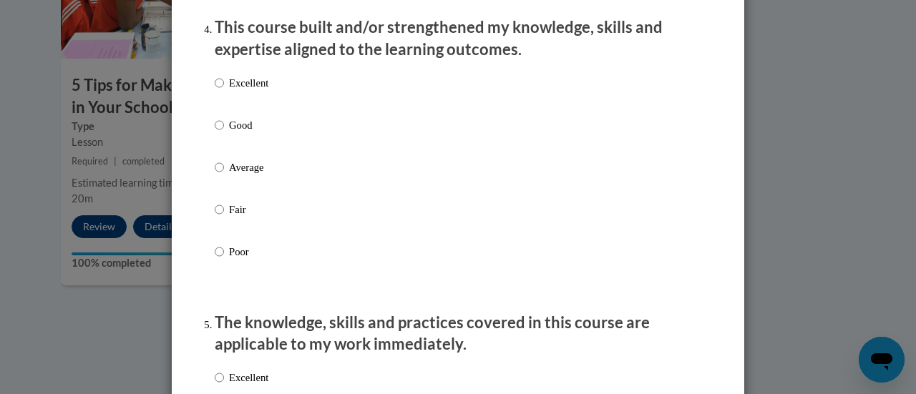
scroll to position [990, 0]
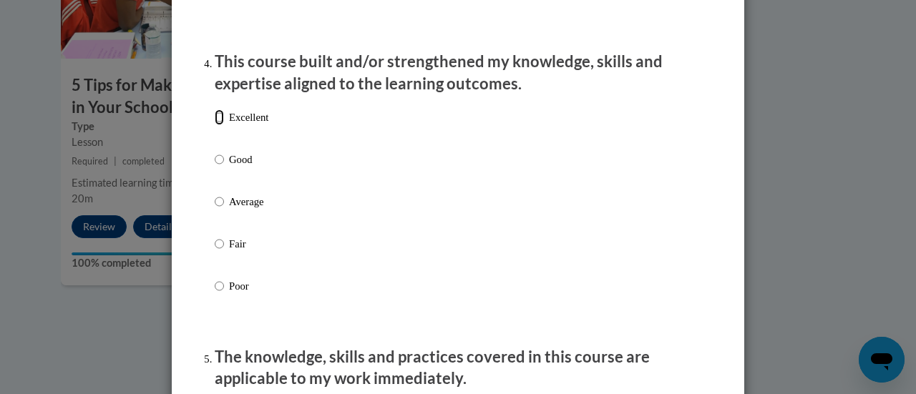
click at [215, 125] on input "Excellent" at bounding box center [219, 117] width 9 height 16
radio input "true"
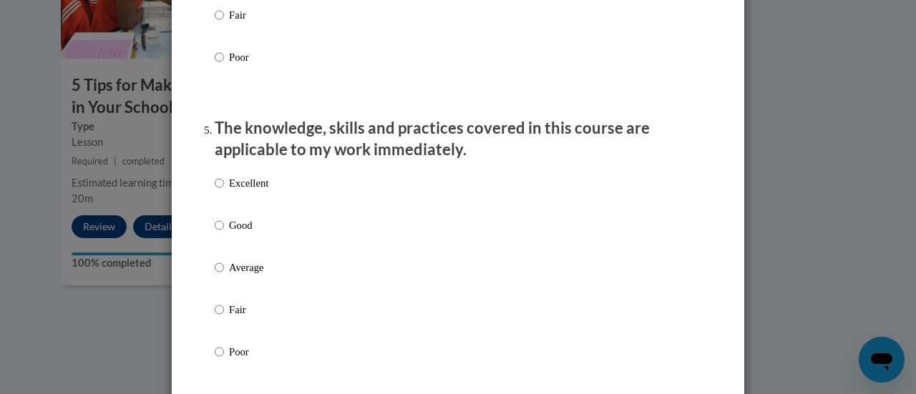
scroll to position [1269, 0]
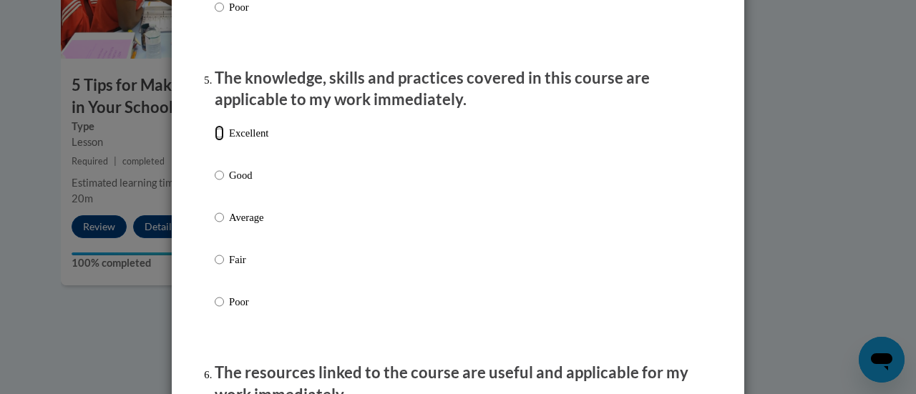
click at [215, 141] on input "Excellent" at bounding box center [219, 133] width 9 height 16
radio input "true"
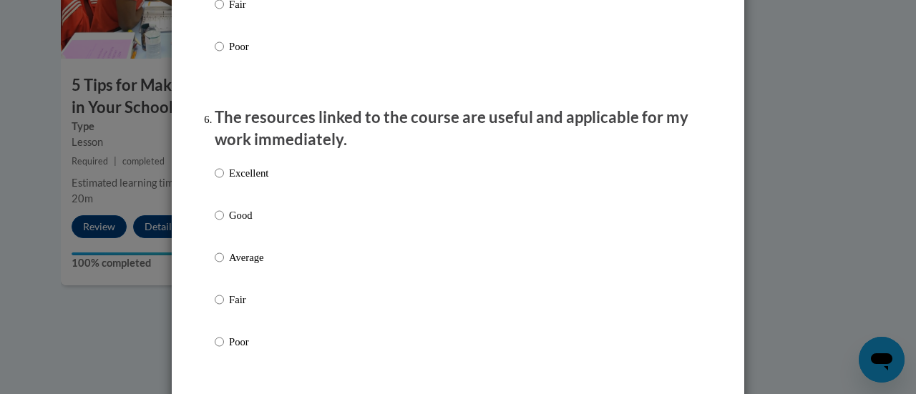
scroll to position [1555, 0]
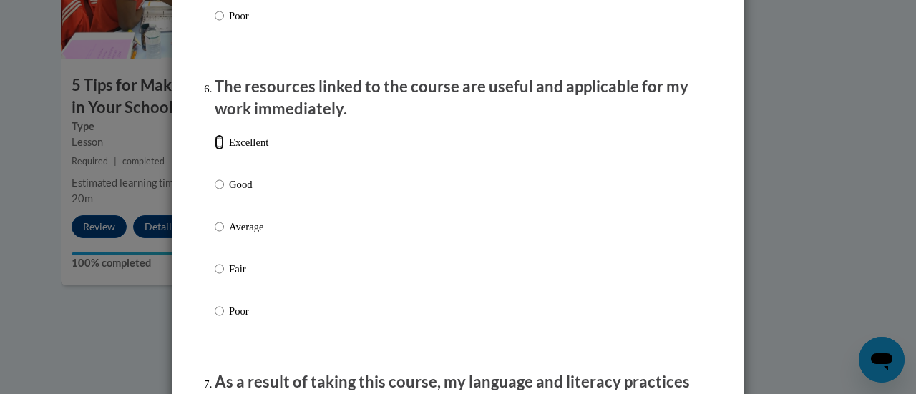
click at [215, 150] on input "Excellent" at bounding box center [219, 142] width 9 height 16
radio input "true"
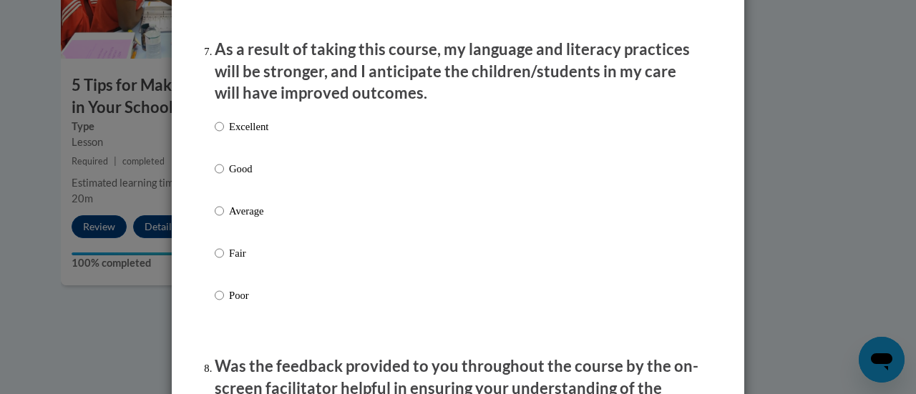
scroll to position [1915, 0]
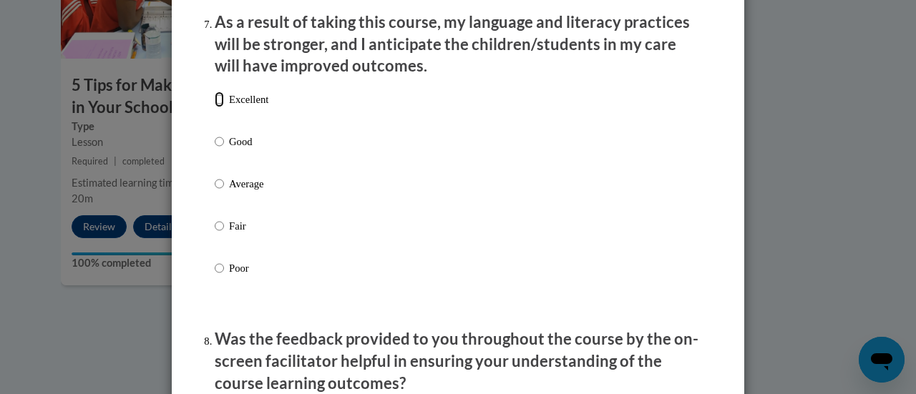
click at [215, 107] on input "Excellent" at bounding box center [219, 100] width 9 height 16
radio input "true"
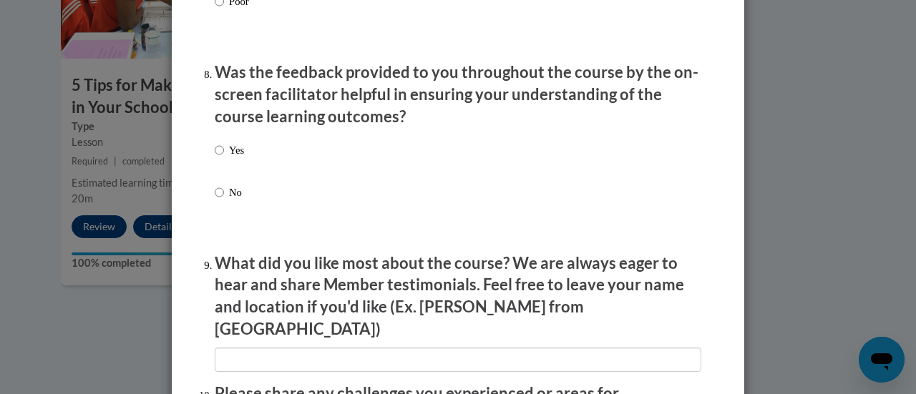
scroll to position [2213, 0]
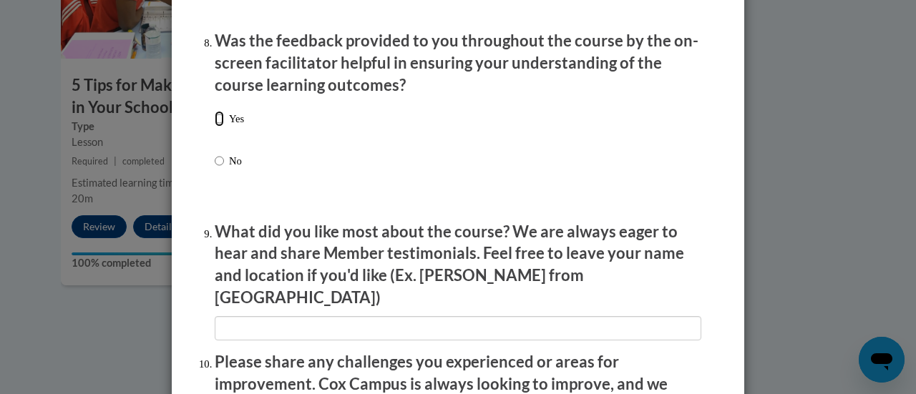
click at [215, 127] on input "Yes" at bounding box center [219, 119] width 9 height 16
radio input "true"
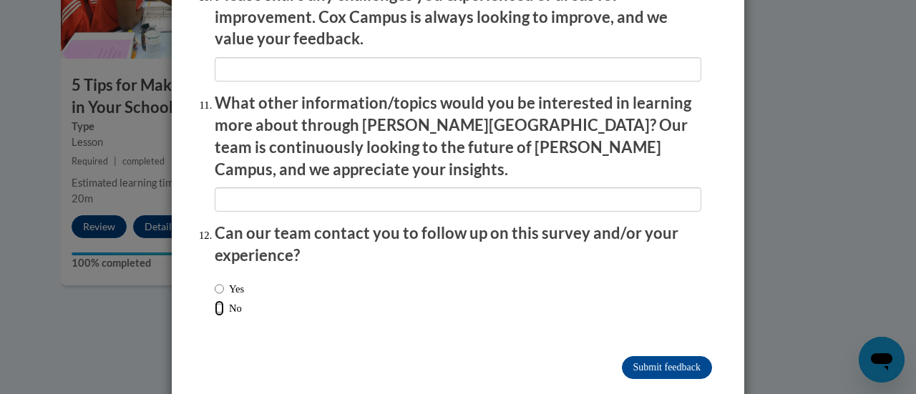
click at [215, 300] on input "No" at bounding box center [219, 308] width 9 height 16
radio input "true"
click at [662, 356] on input "Submit feedback" at bounding box center [667, 367] width 90 height 23
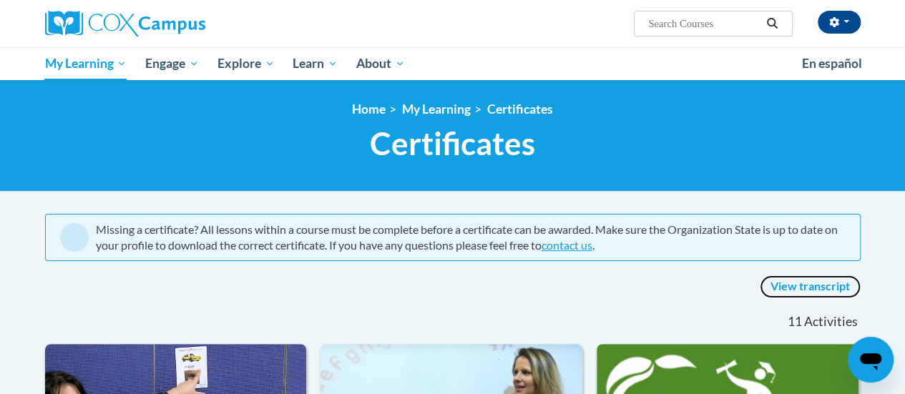
click at [817, 287] on link "View transcript" at bounding box center [810, 286] width 101 height 23
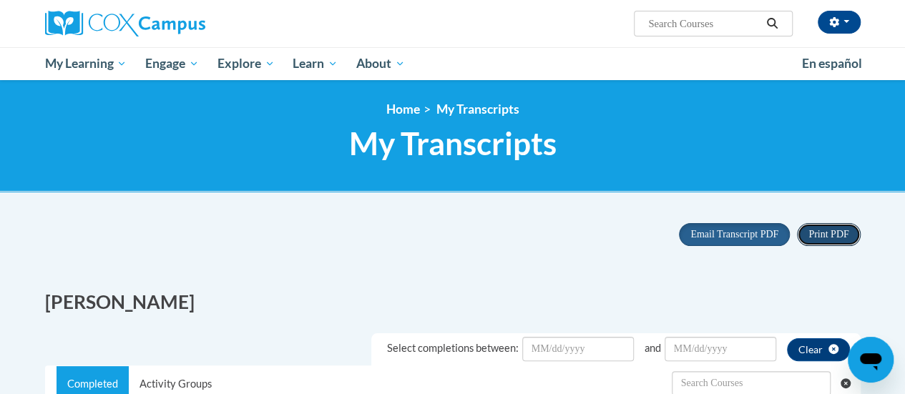
click at [828, 234] on span "Print PDF" at bounding box center [828, 234] width 40 height 11
